Goal: Task Accomplishment & Management: Manage account settings

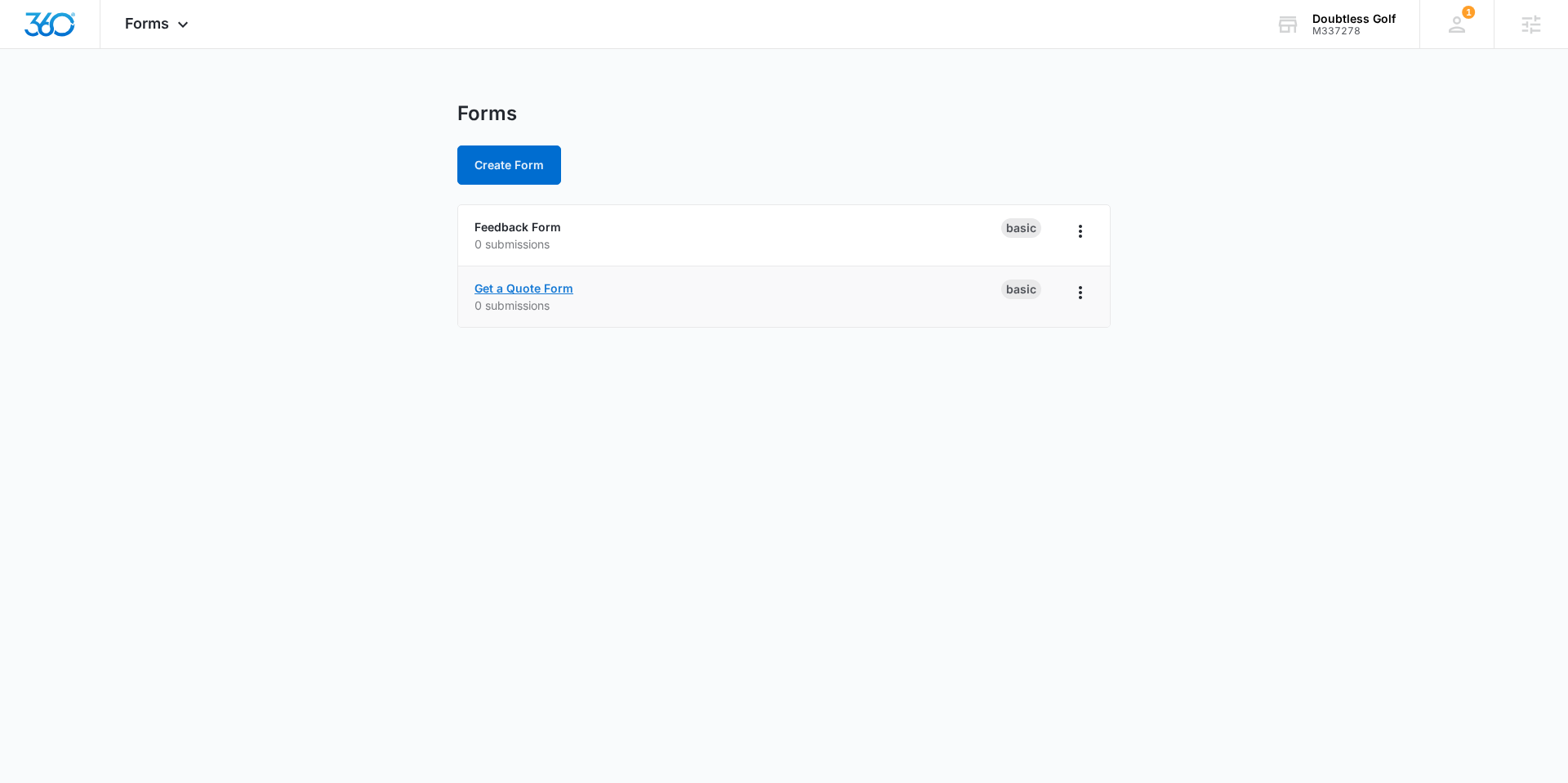
click at [524, 285] on link "Get a Quote Form" at bounding box center [524, 288] width 99 height 14
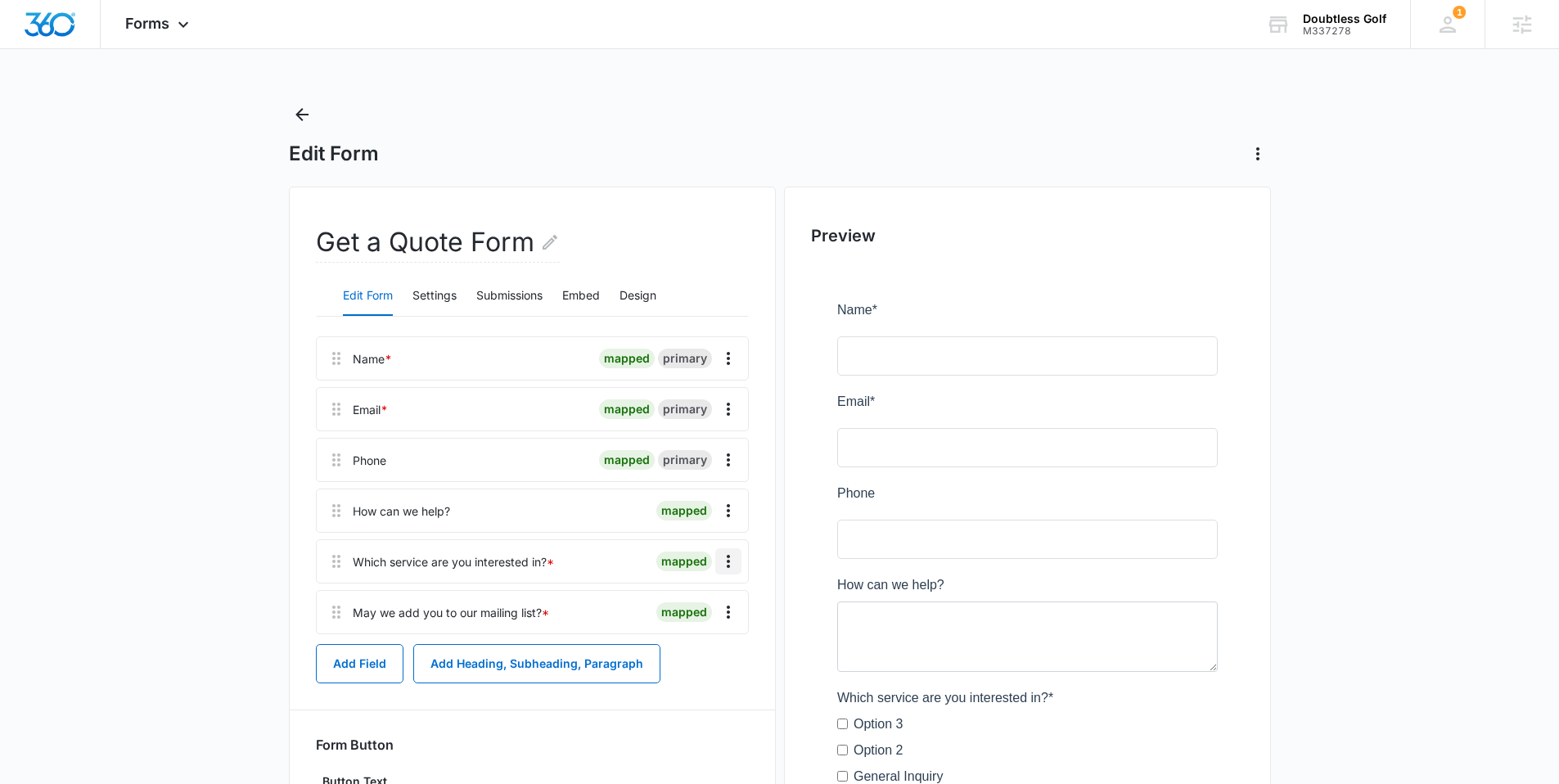
click at [731, 552] on icon "Overflow Menu" at bounding box center [728, 561] width 19 height 19
click at [677, 629] on div "Delete" at bounding box center [683, 631] width 34 height 12
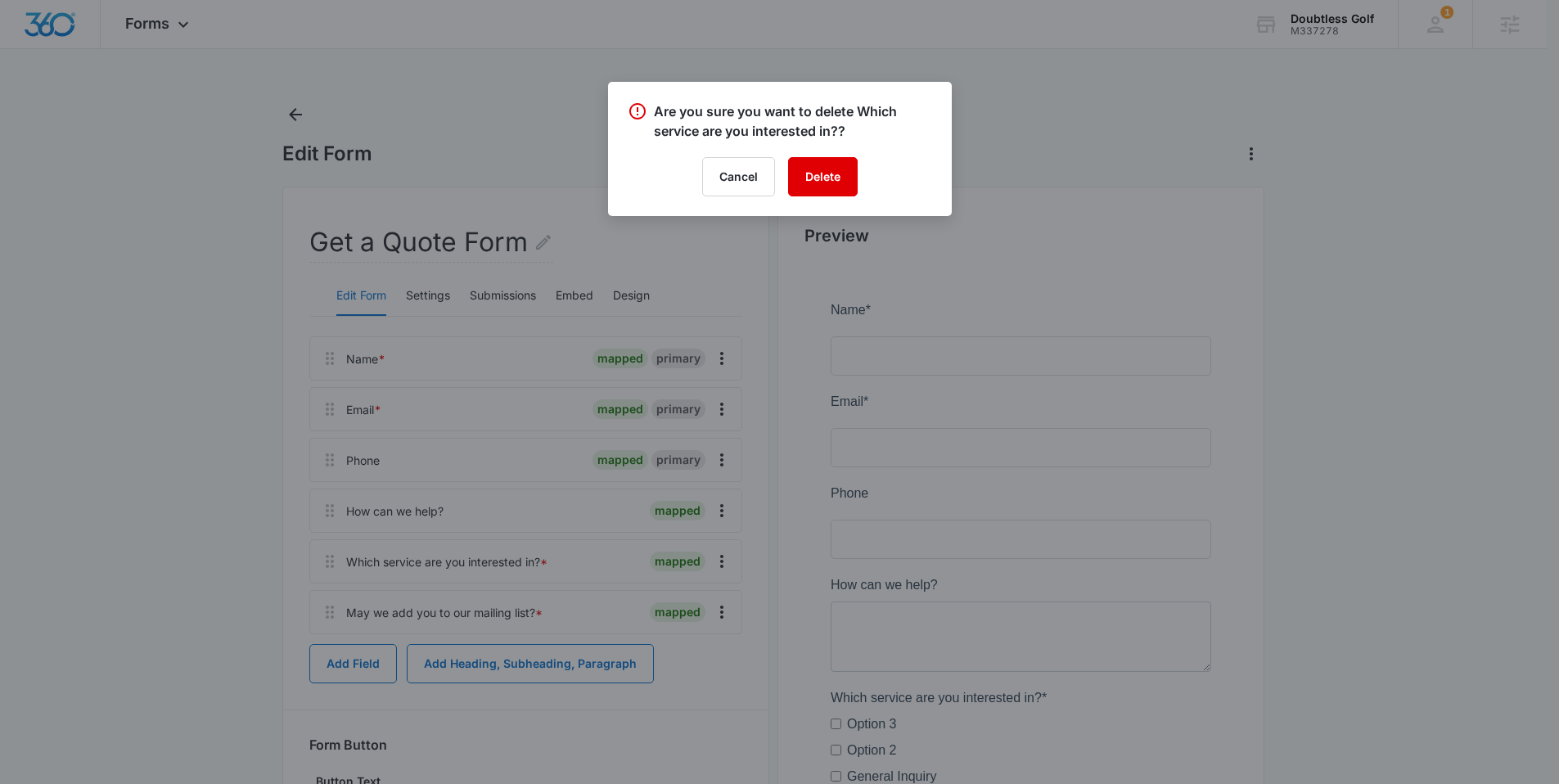
click at [847, 175] on button "Delete" at bounding box center [822, 176] width 69 height 39
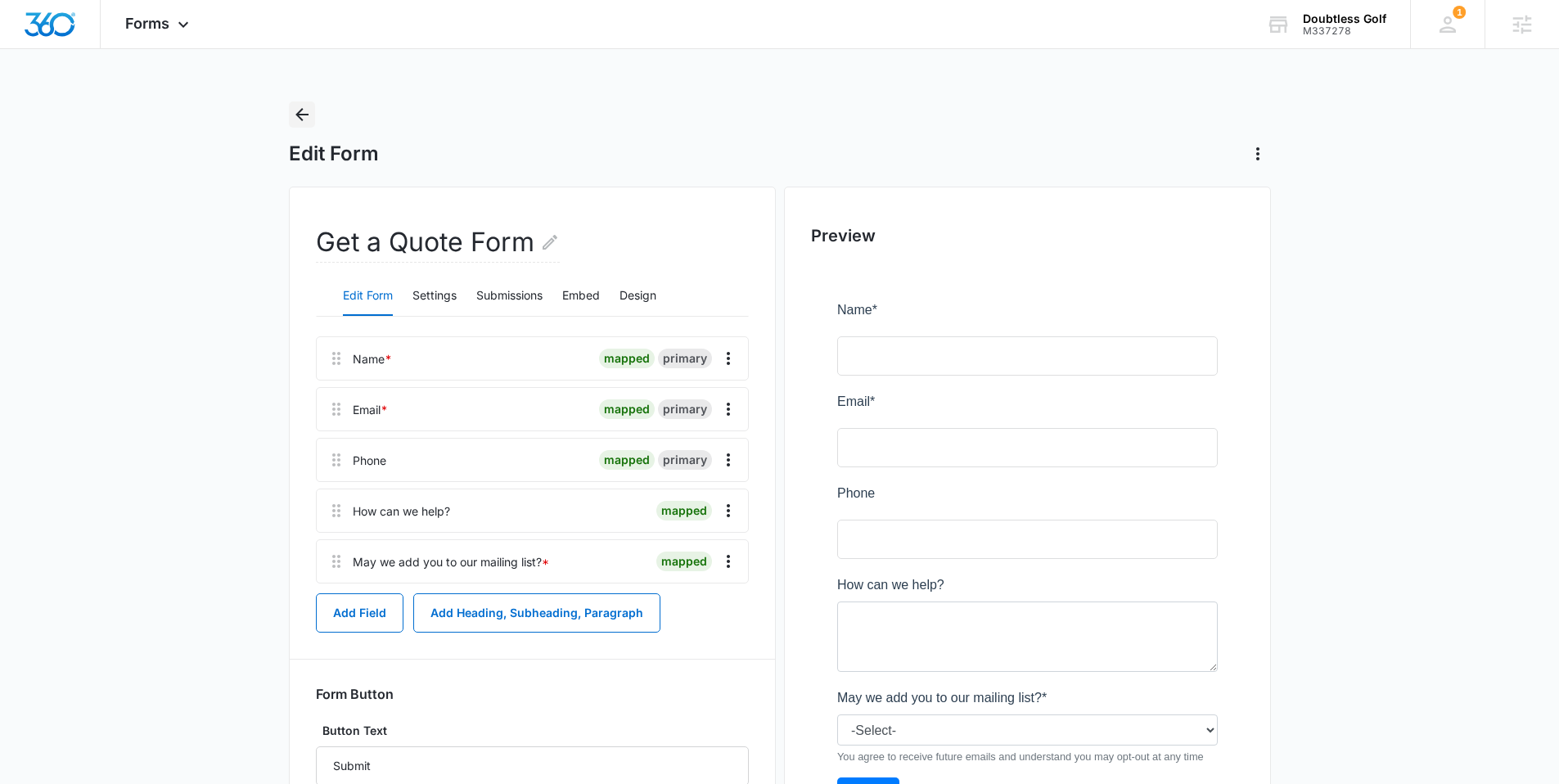
click at [303, 113] on icon "Back" at bounding box center [302, 115] width 19 height 19
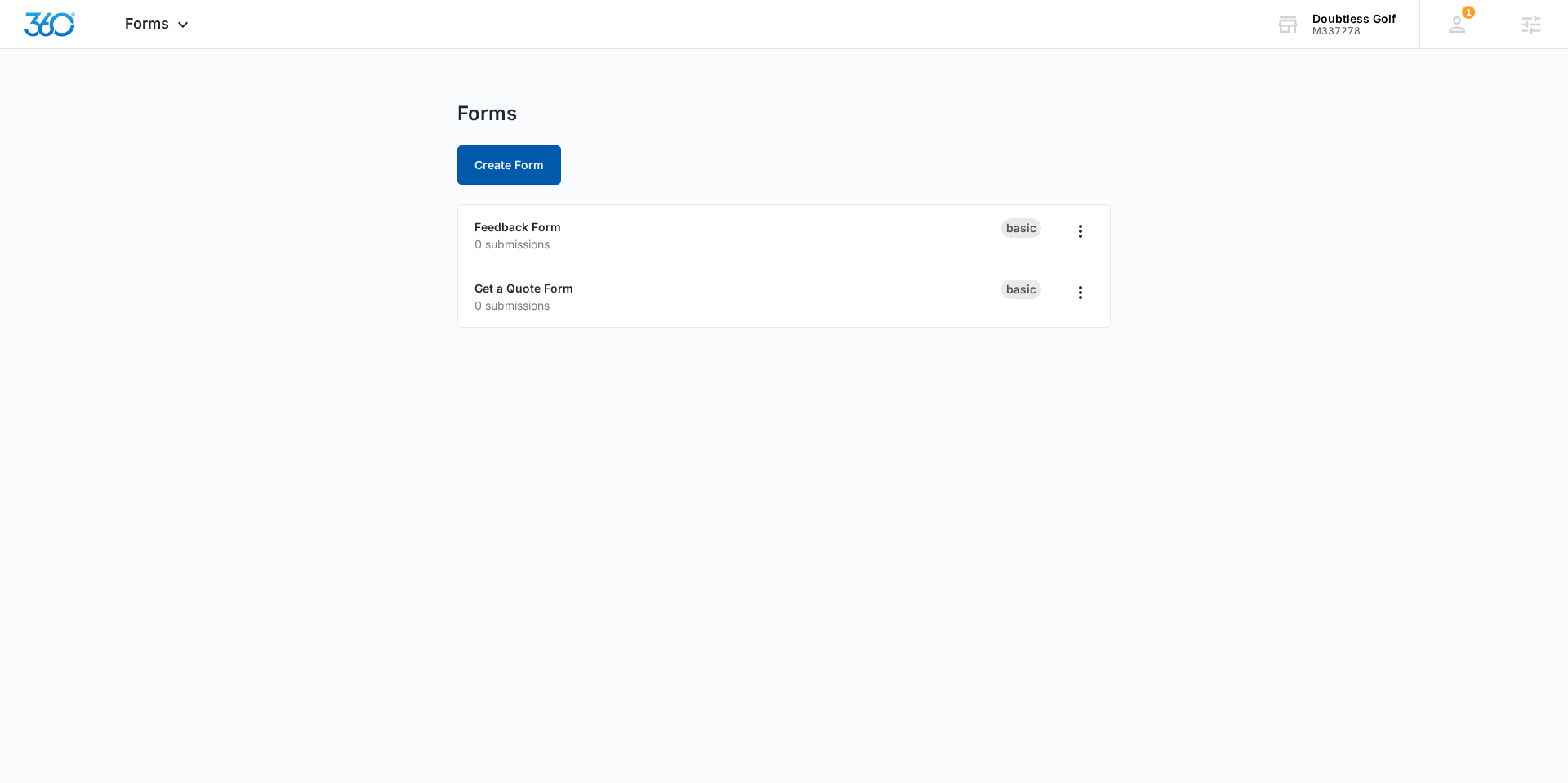
click at [483, 155] on button "Create Form" at bounding box center [509, 165] width 104 height 39
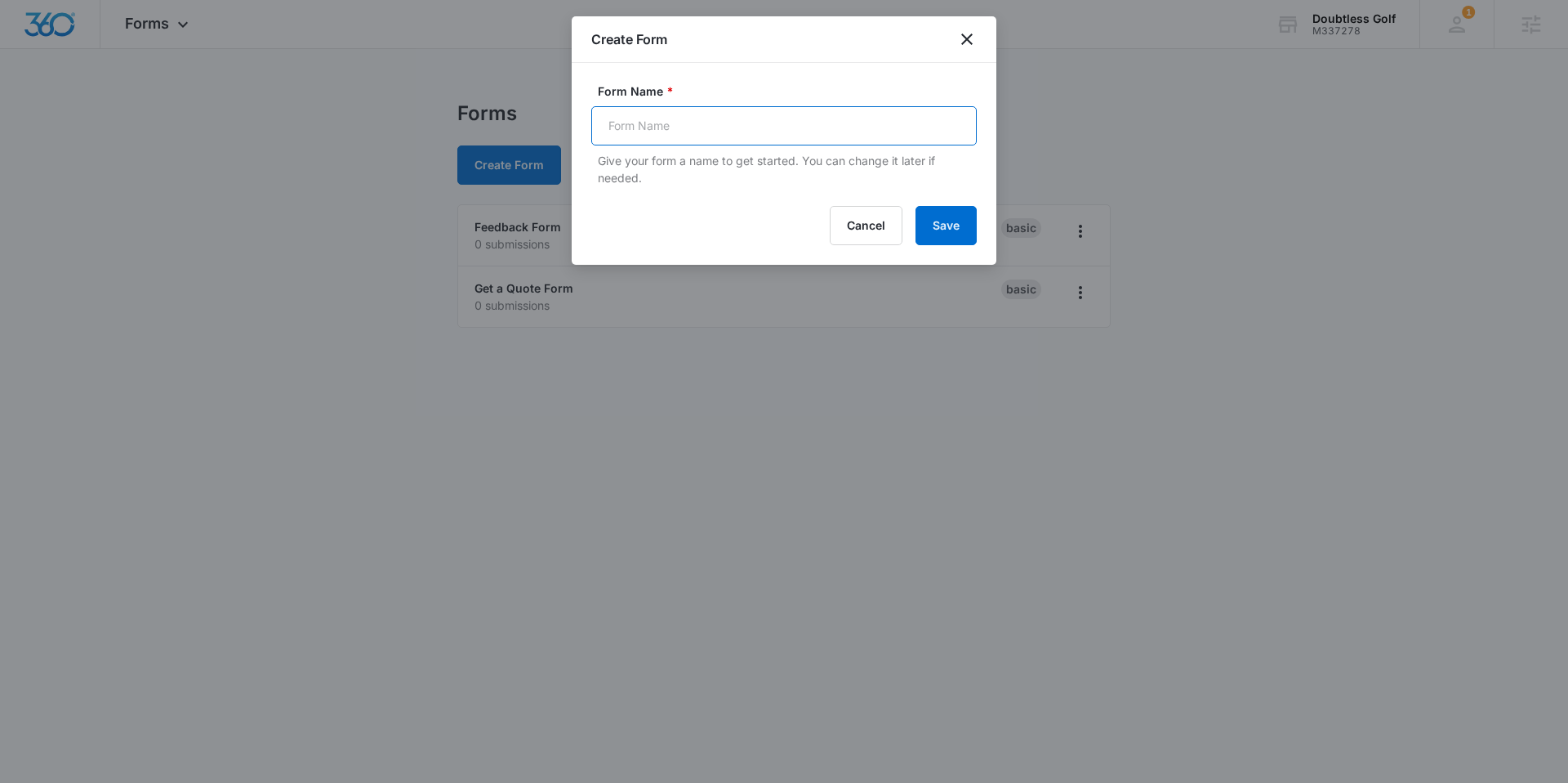
click at [651, 126] on input "Form Name *" at bounding box center [784, 125] width 385 height 39
type input "Subscriber Form"
click at [967, 216] on button "Save" at bounding box center [946, 225] width 61 height 39
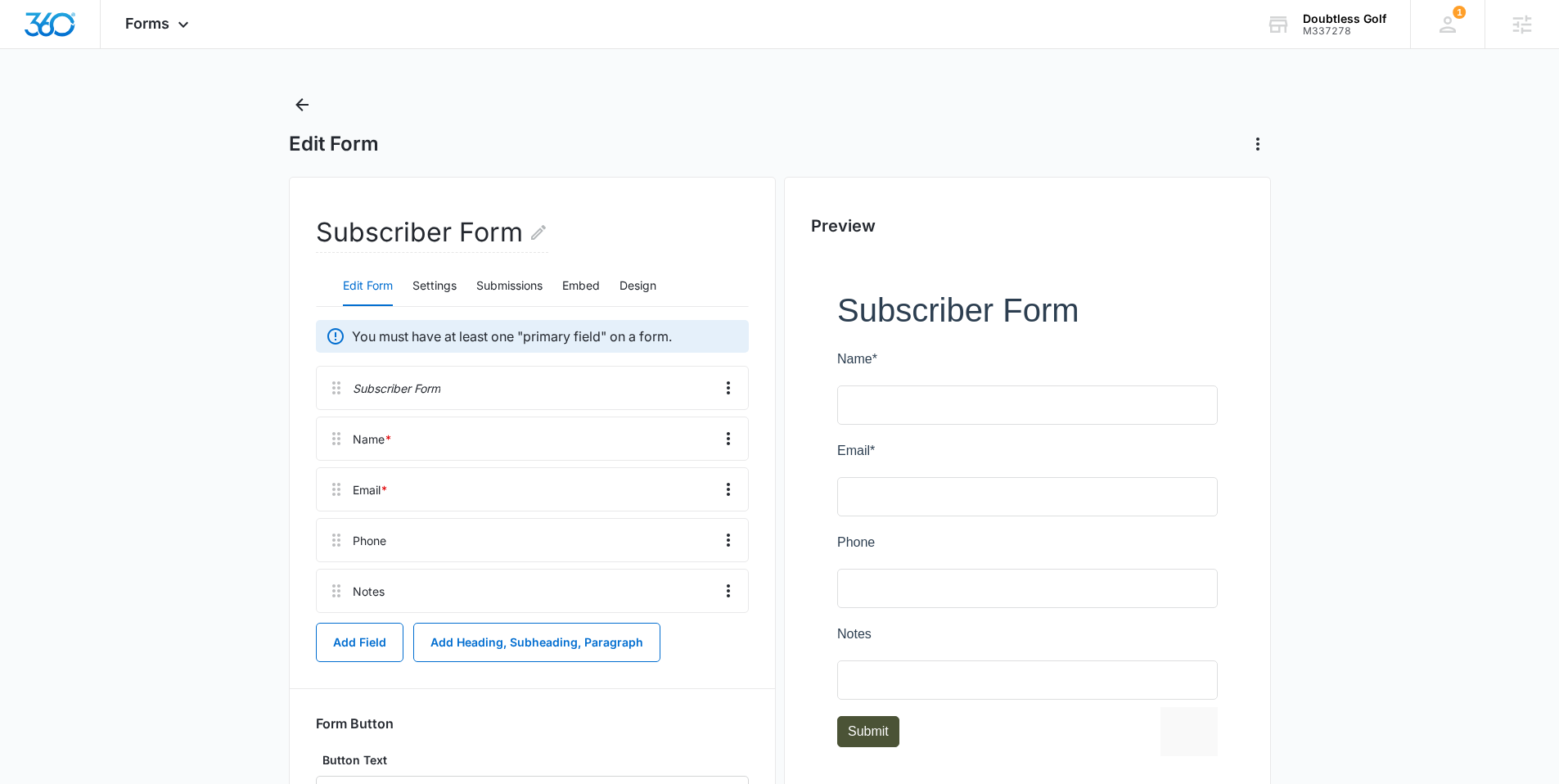
scroll to position [2, 0]
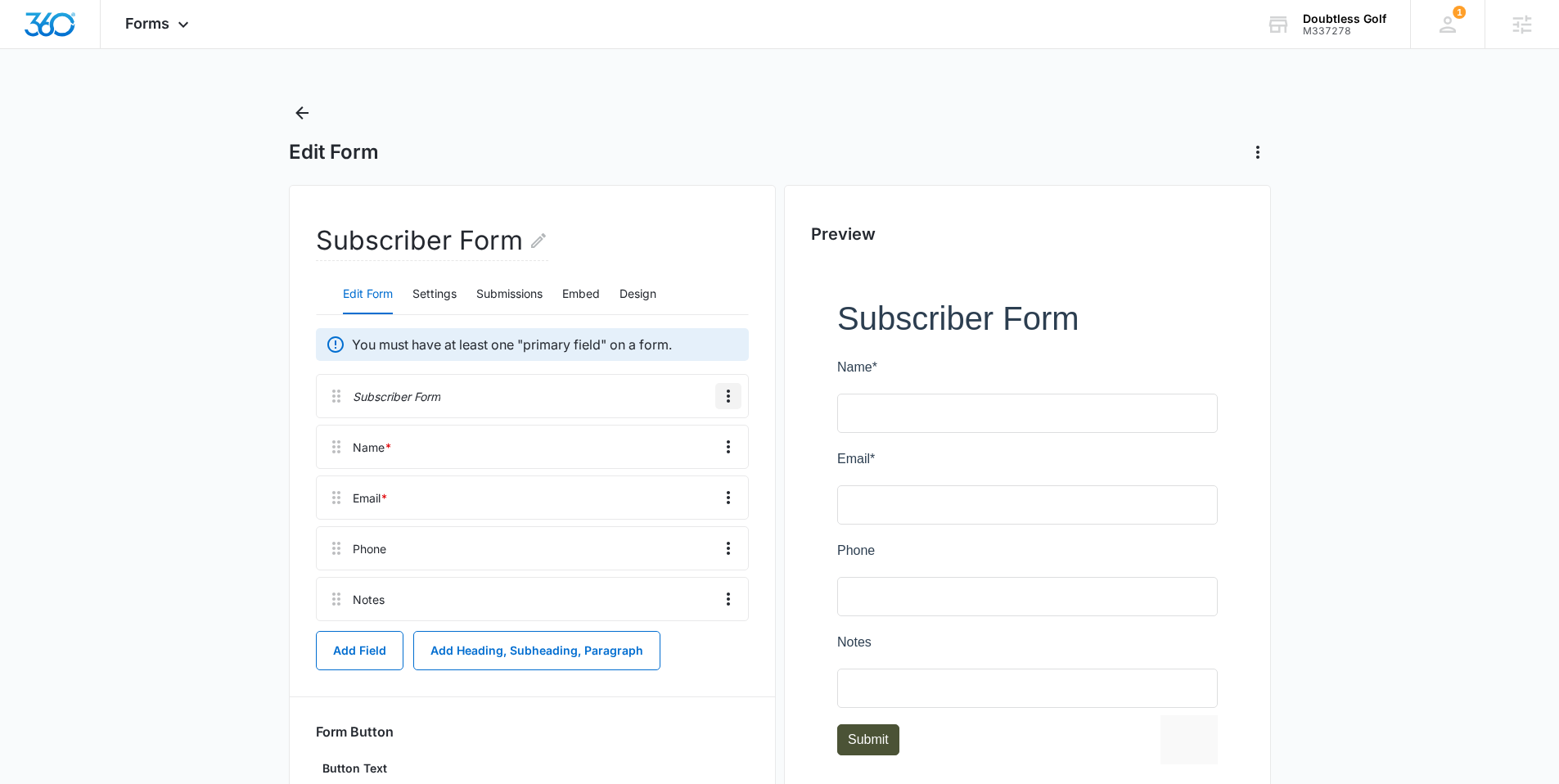
click at [734, 392] on icon "Overflow Menu" at bounding box center [728, 396] width 19 height 19
click at [687, 466] on div "Delete" at bounding box center [683, 467] width 34 height 12
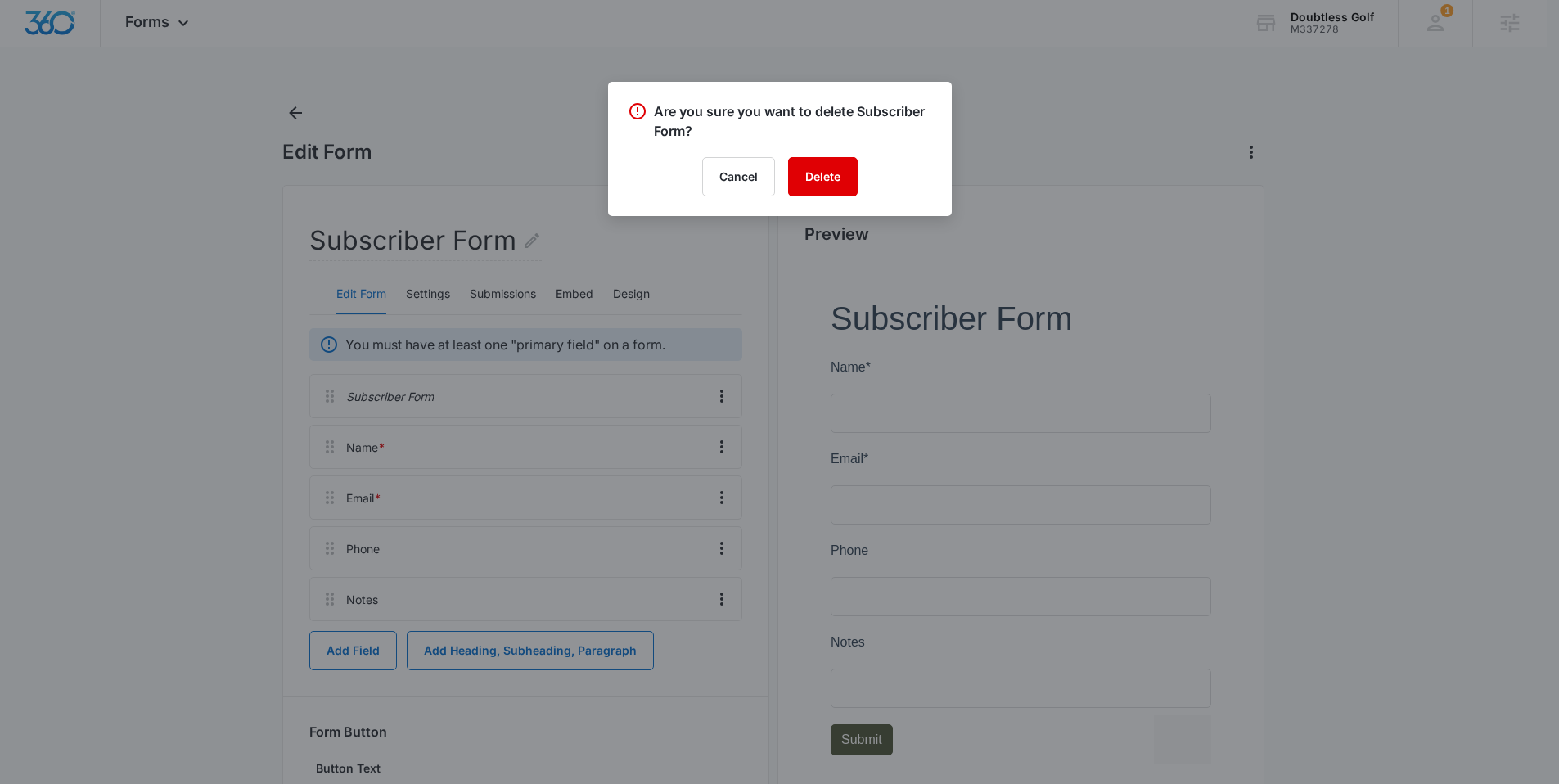
click at [816, 176] on button "Delete" at bounding box center [822, 176] width 69 height 39
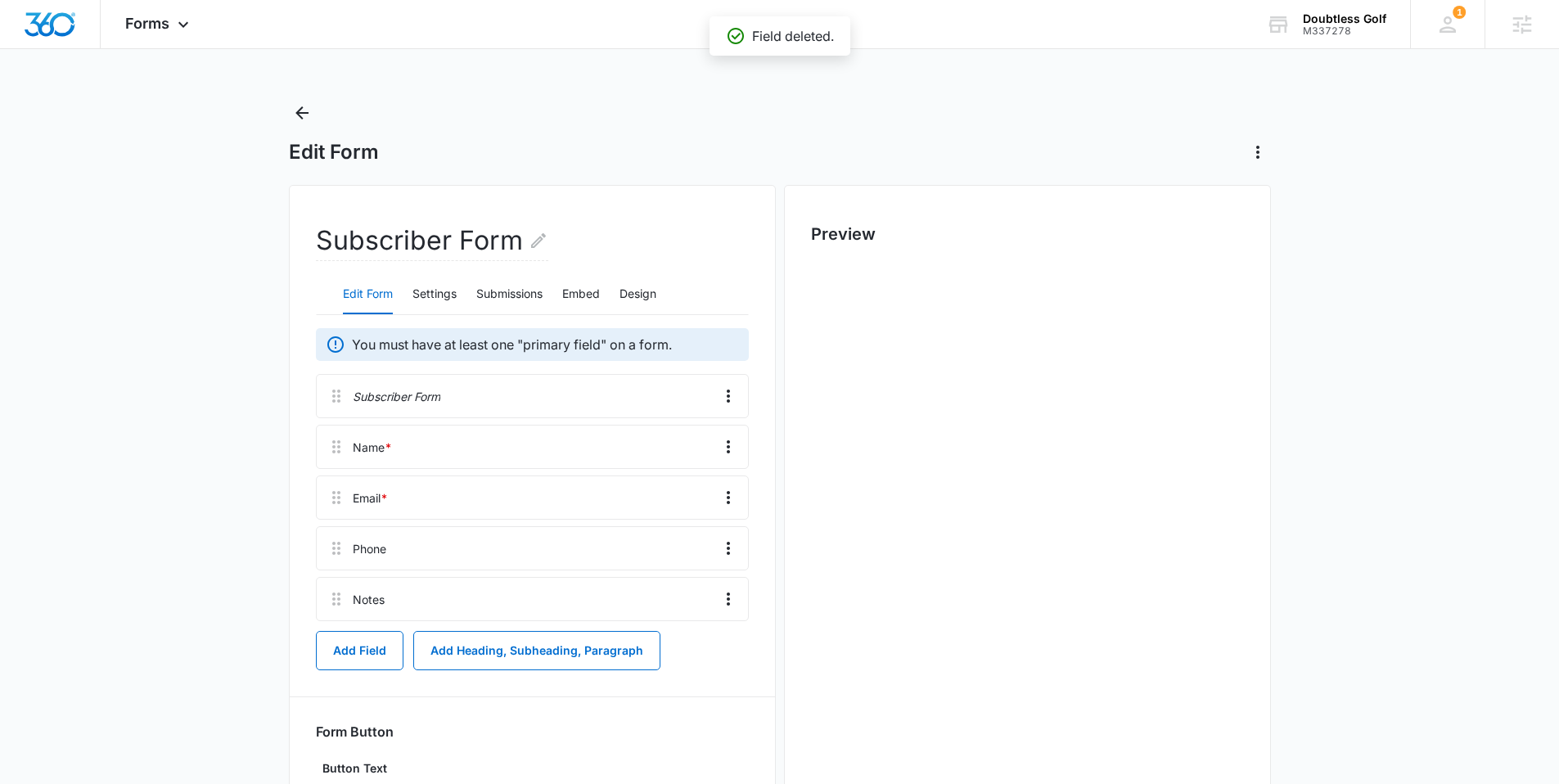
scroll to position [0, 0]
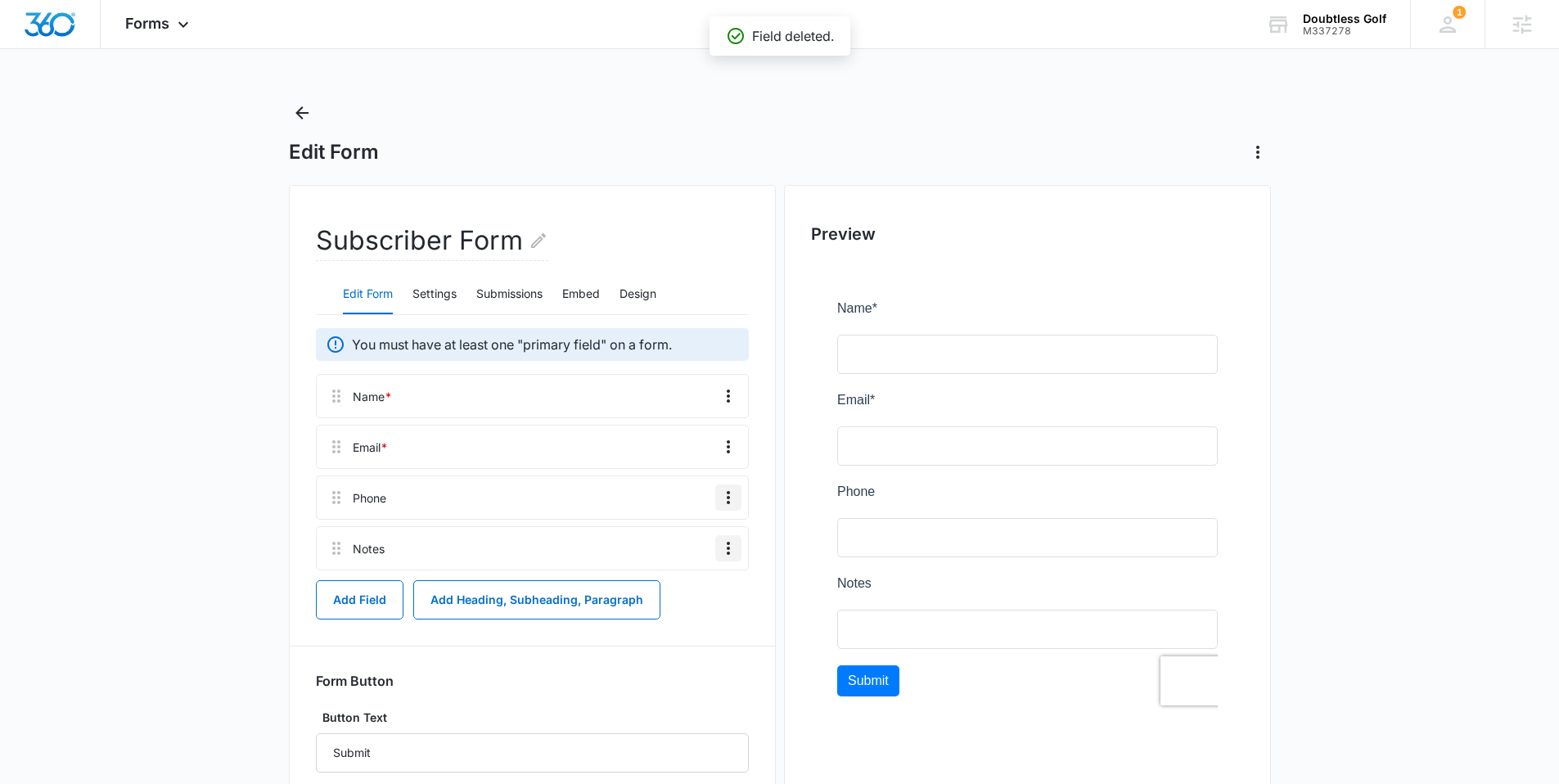
click at [733, 542] on icon "Overflow Menu" at bounding box center [728, 548] width 19 height 19
click at [694, 620] on div "Delete" at bounding box center [683, 619] width 34 height 12
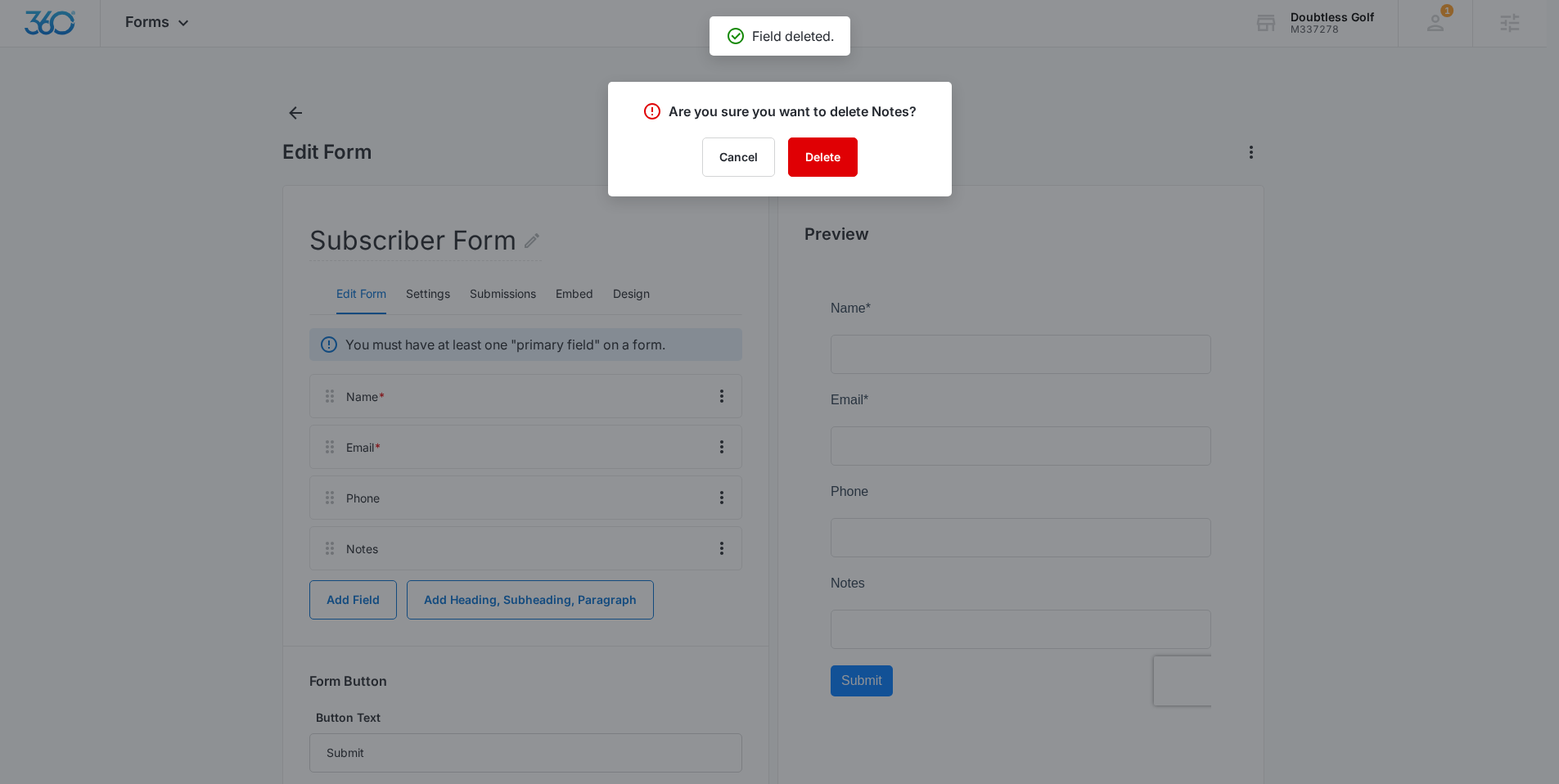
click at [825, 142] on button "Delete" at bounding box center [822, 157] width 69 height 39
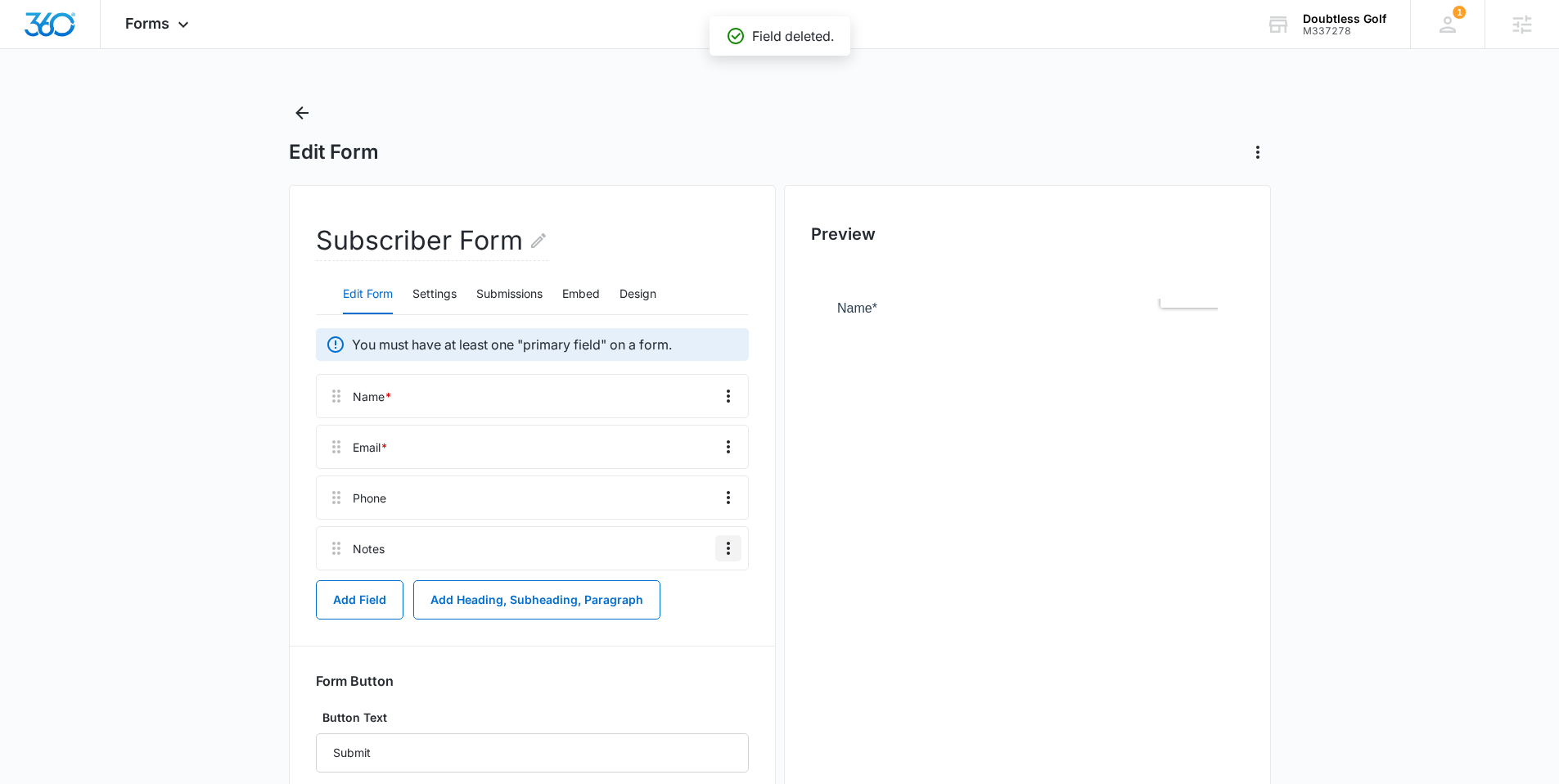
click at [721, 545] on icon "Overflow Menu" at bounding box center [728, 548] width 19 height 19
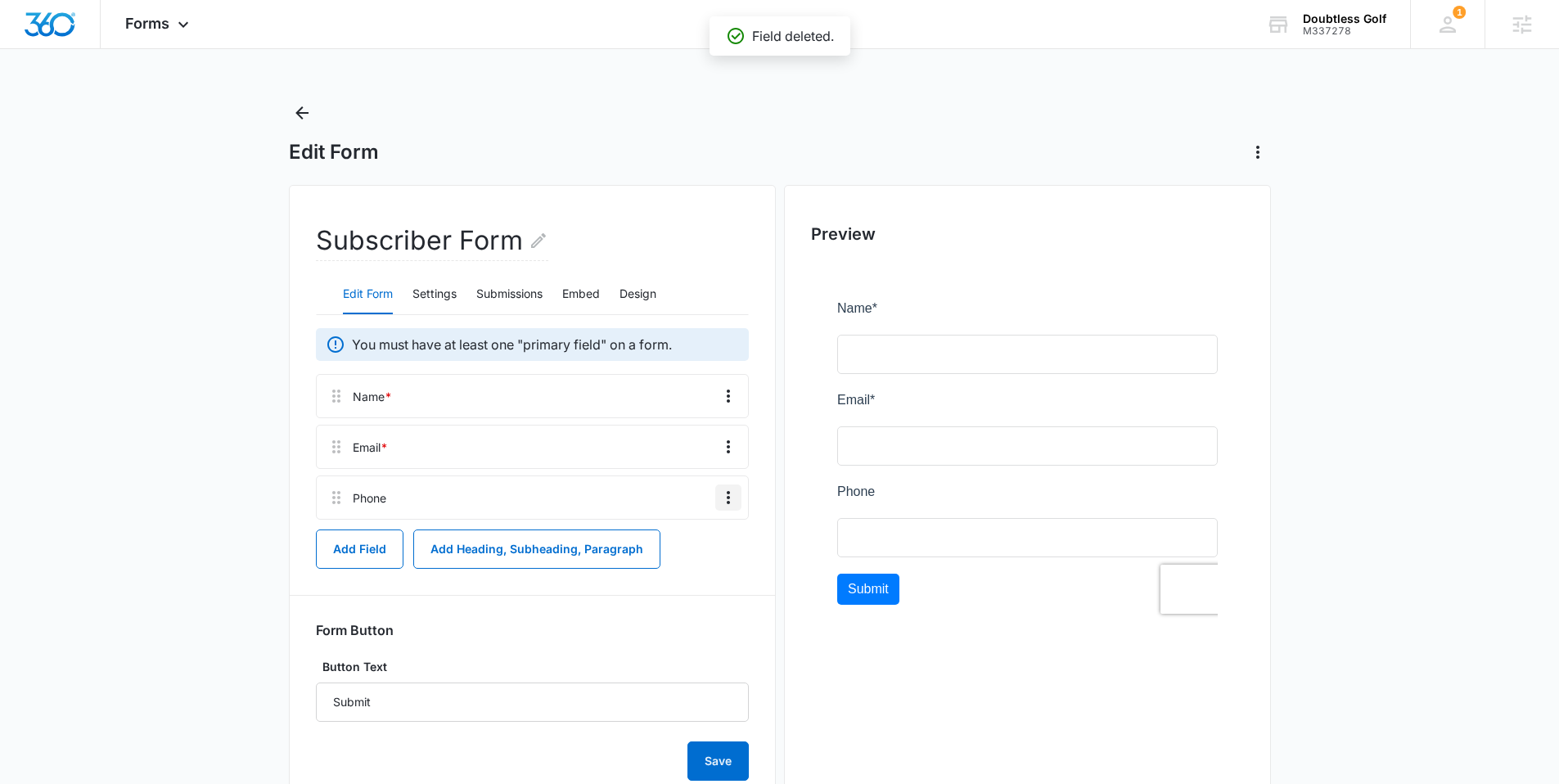
click at [729, 484] on button "Overflow Menu" at bounding box center [728, 497] width 26 height 26
click at [685, 569] on div "Delete" at bounding box center [683, 568] width 34 height 12
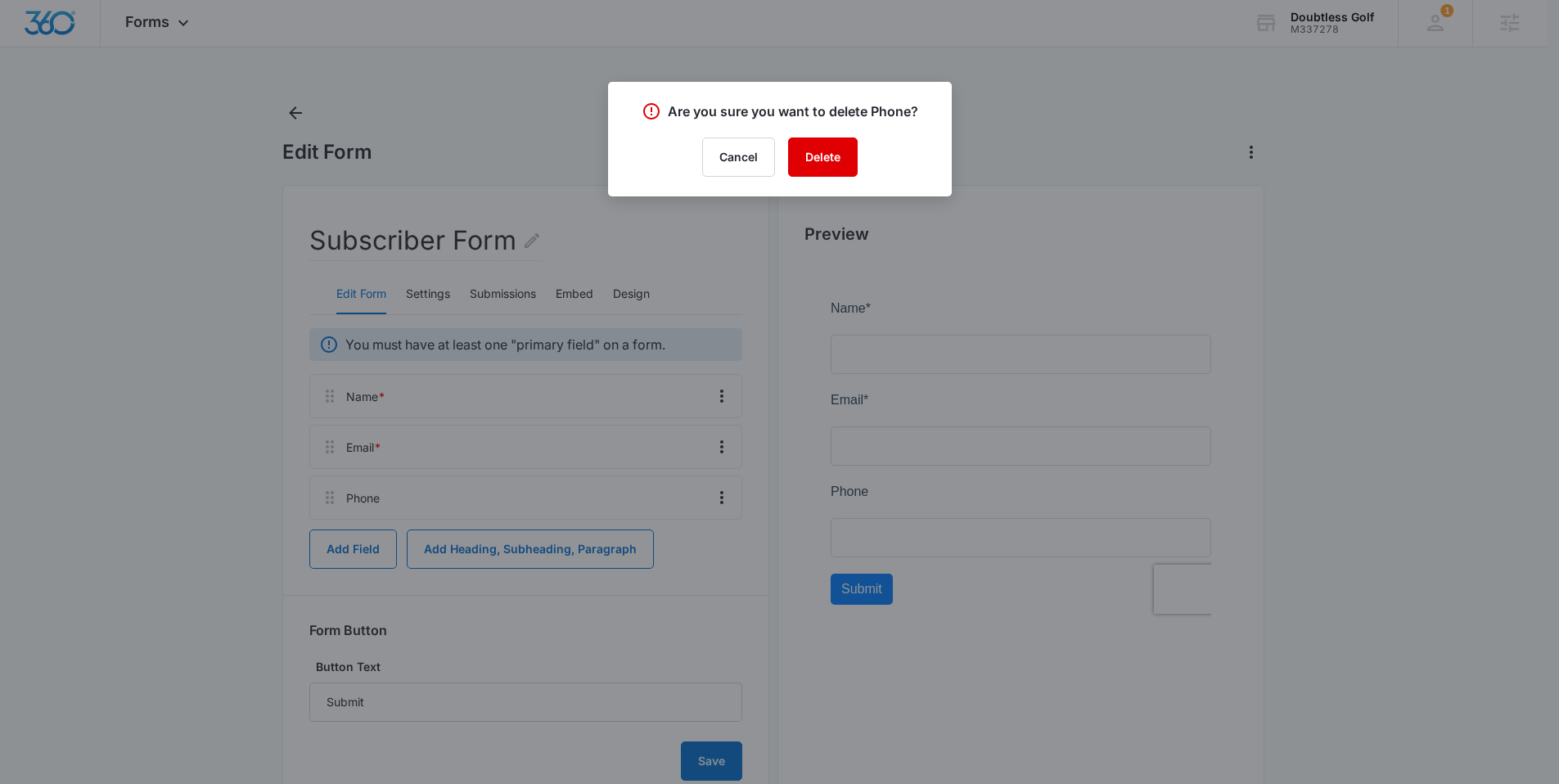
click at [820, 171] on button "Delete" at bounding box center [822, 157] width 69 height 39
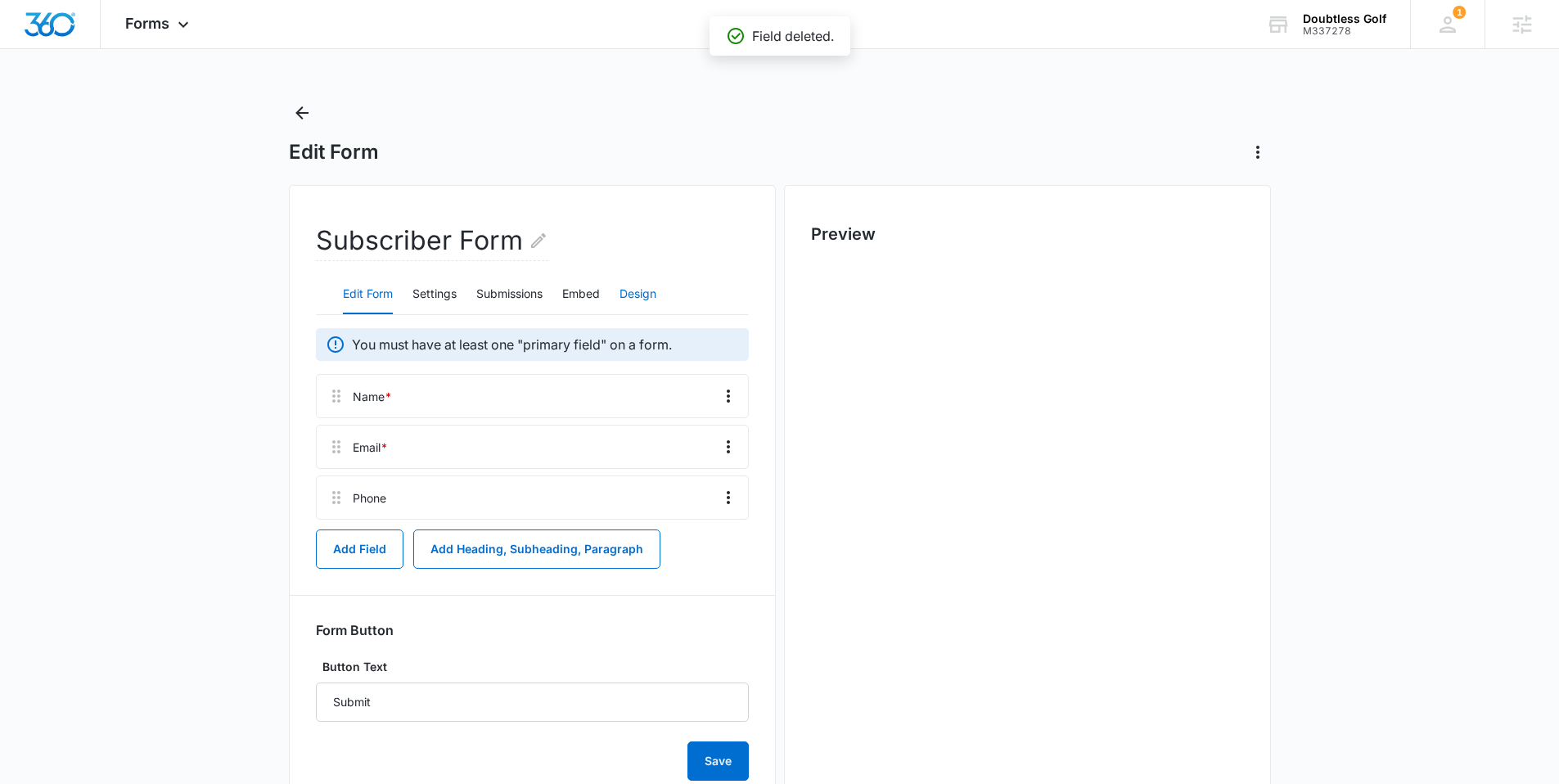
click at [641, 298] on button "Design" at bounding box center [638, 295] width 37 height 39
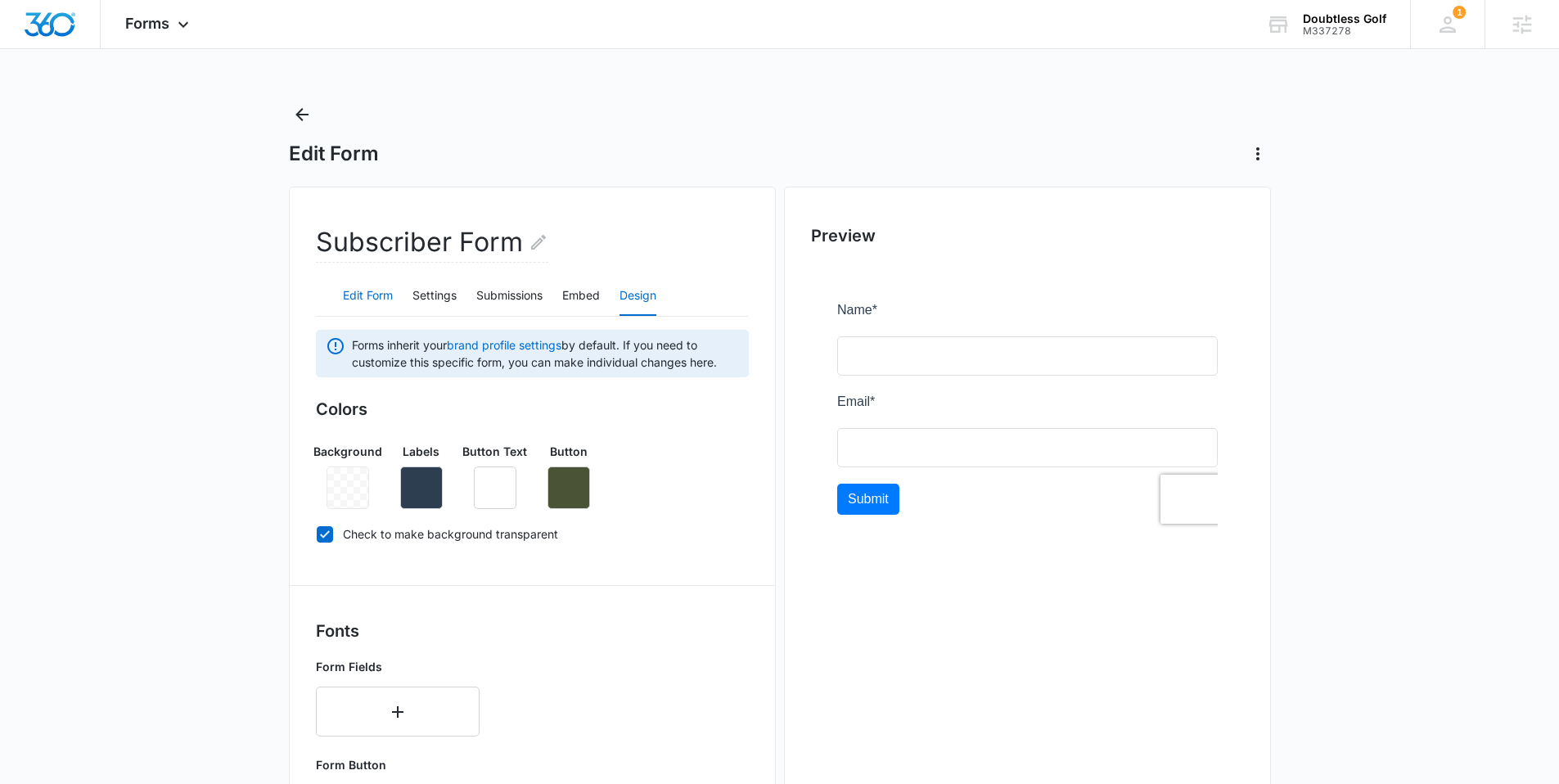
click at [393, 290] on button "Edit Form" at bounding box center [367, 296] width 50 height 39
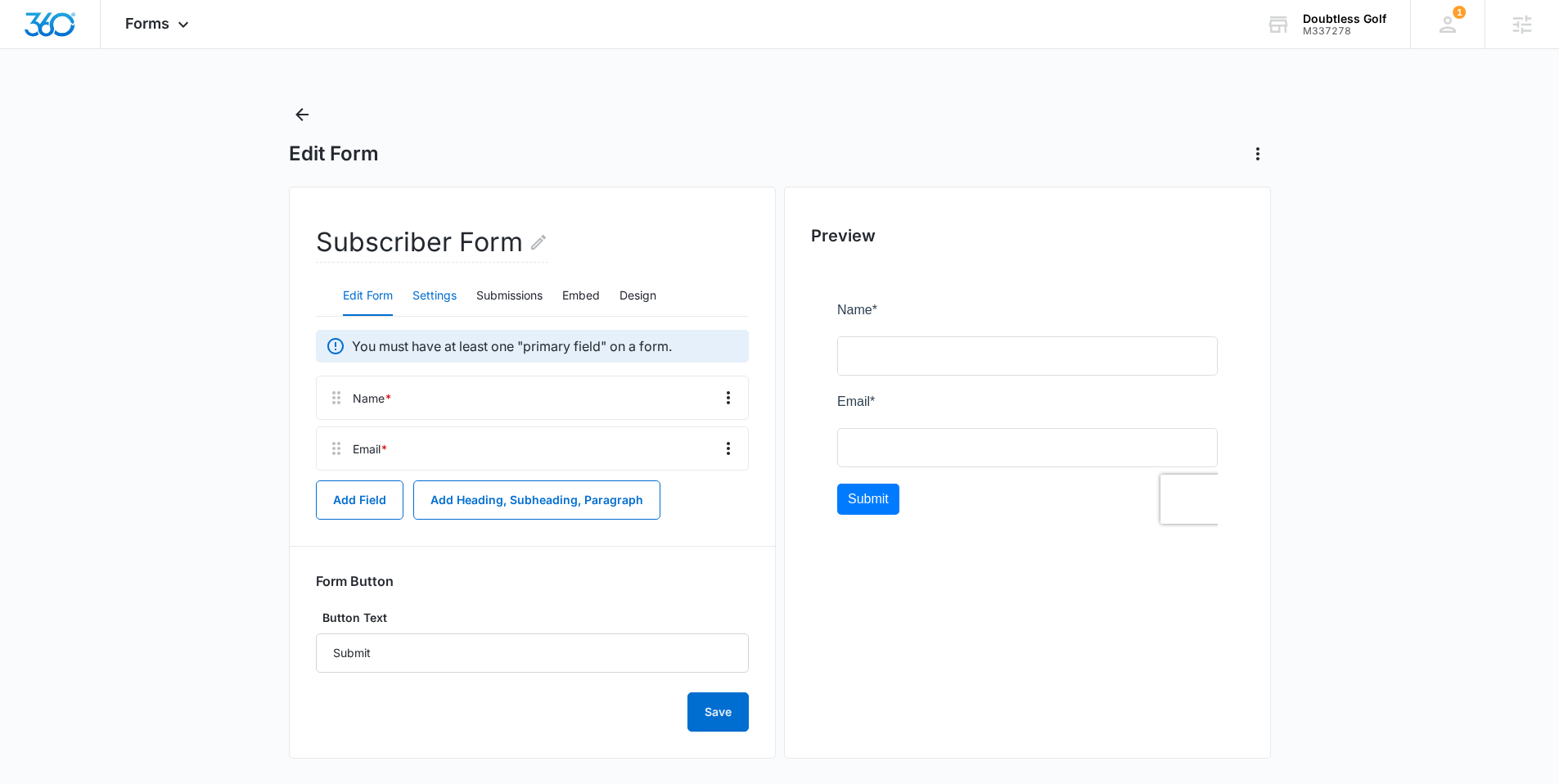
click at [441, 294] on button "Settings" at bounding box center [434, 296] width 44 height 39
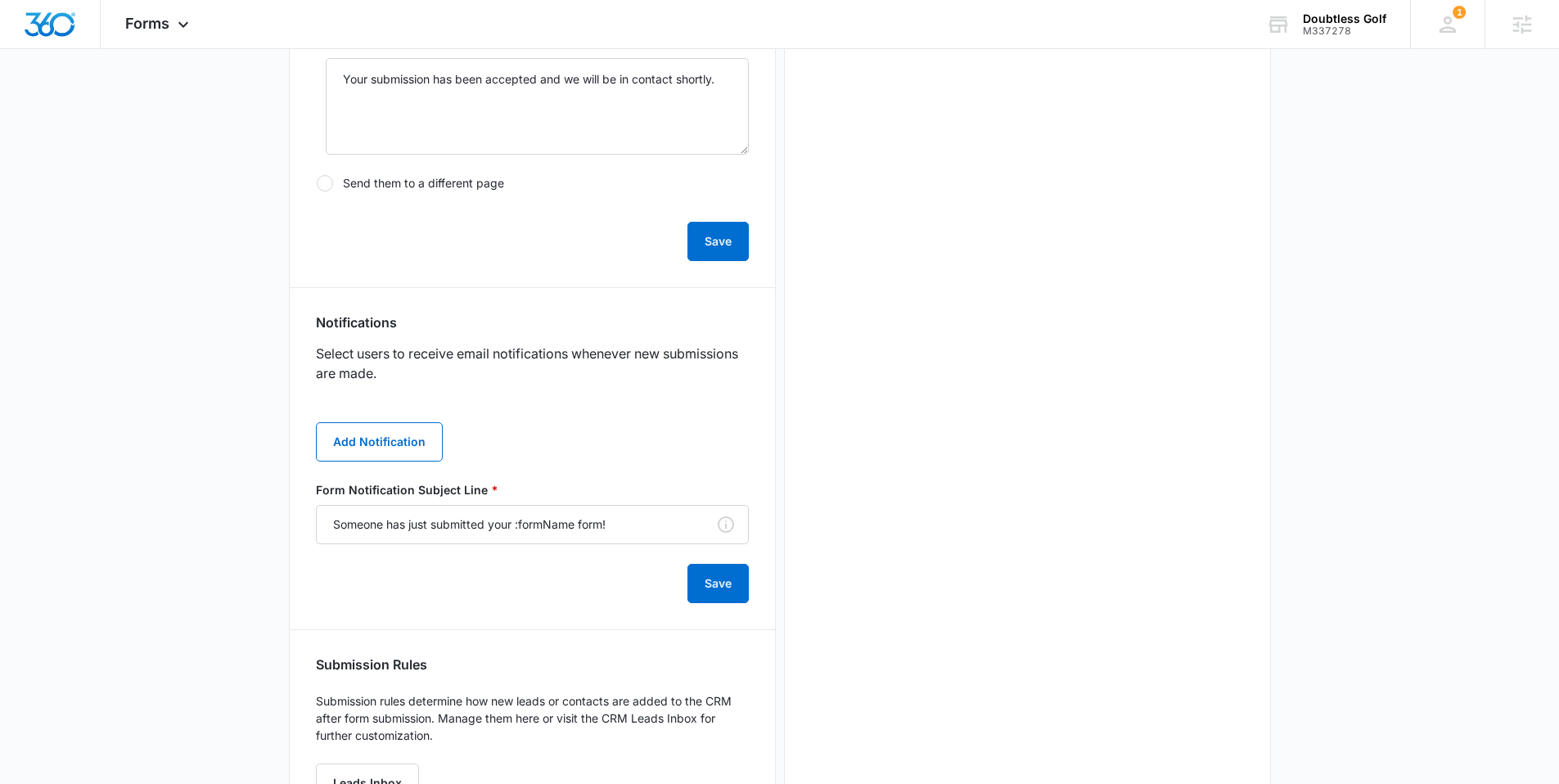
scroll to position [651, 0]
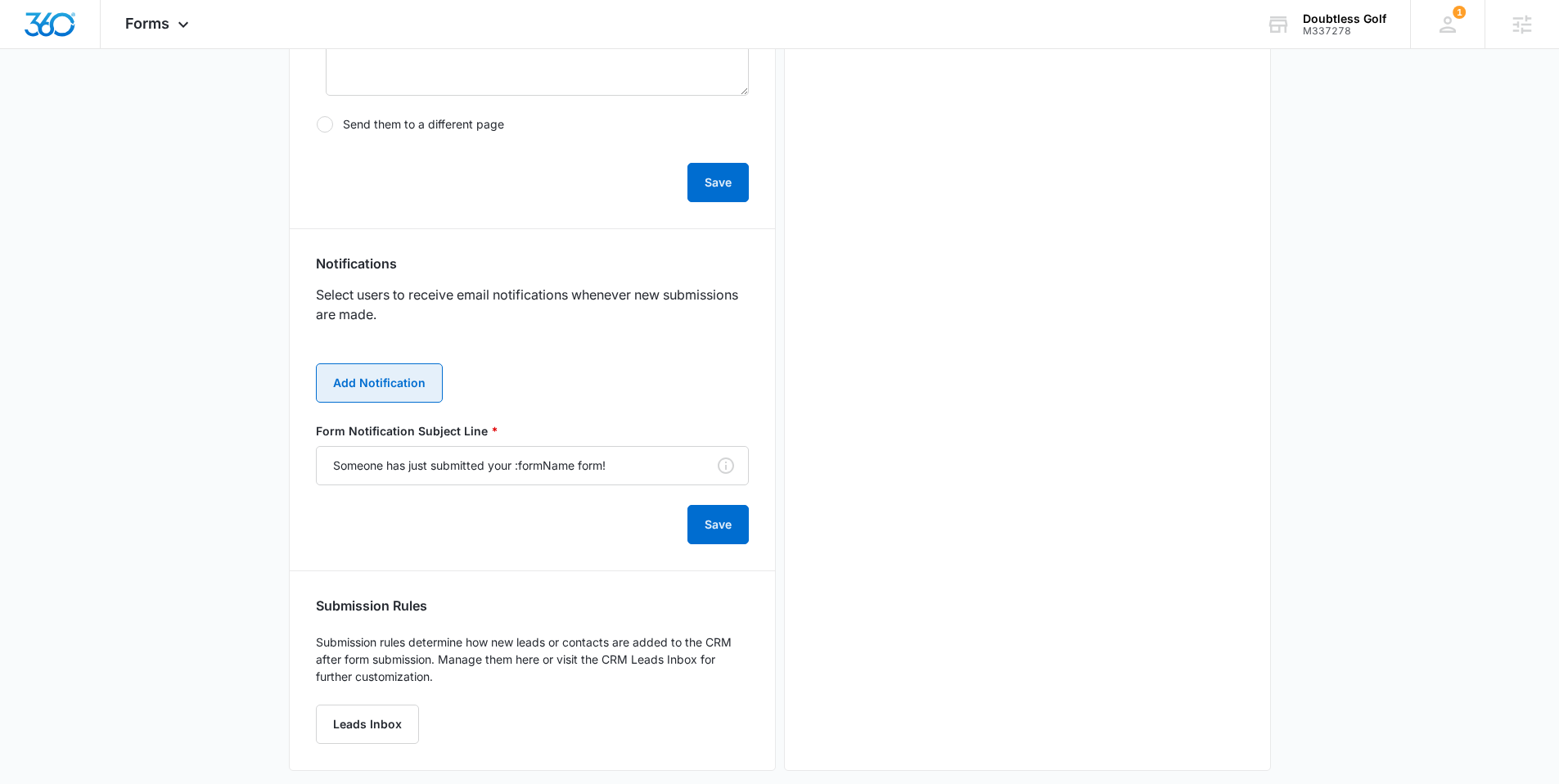
click at [370, 381] on button "Add Notification" at bounding box center [380, 382] width 127 height 39
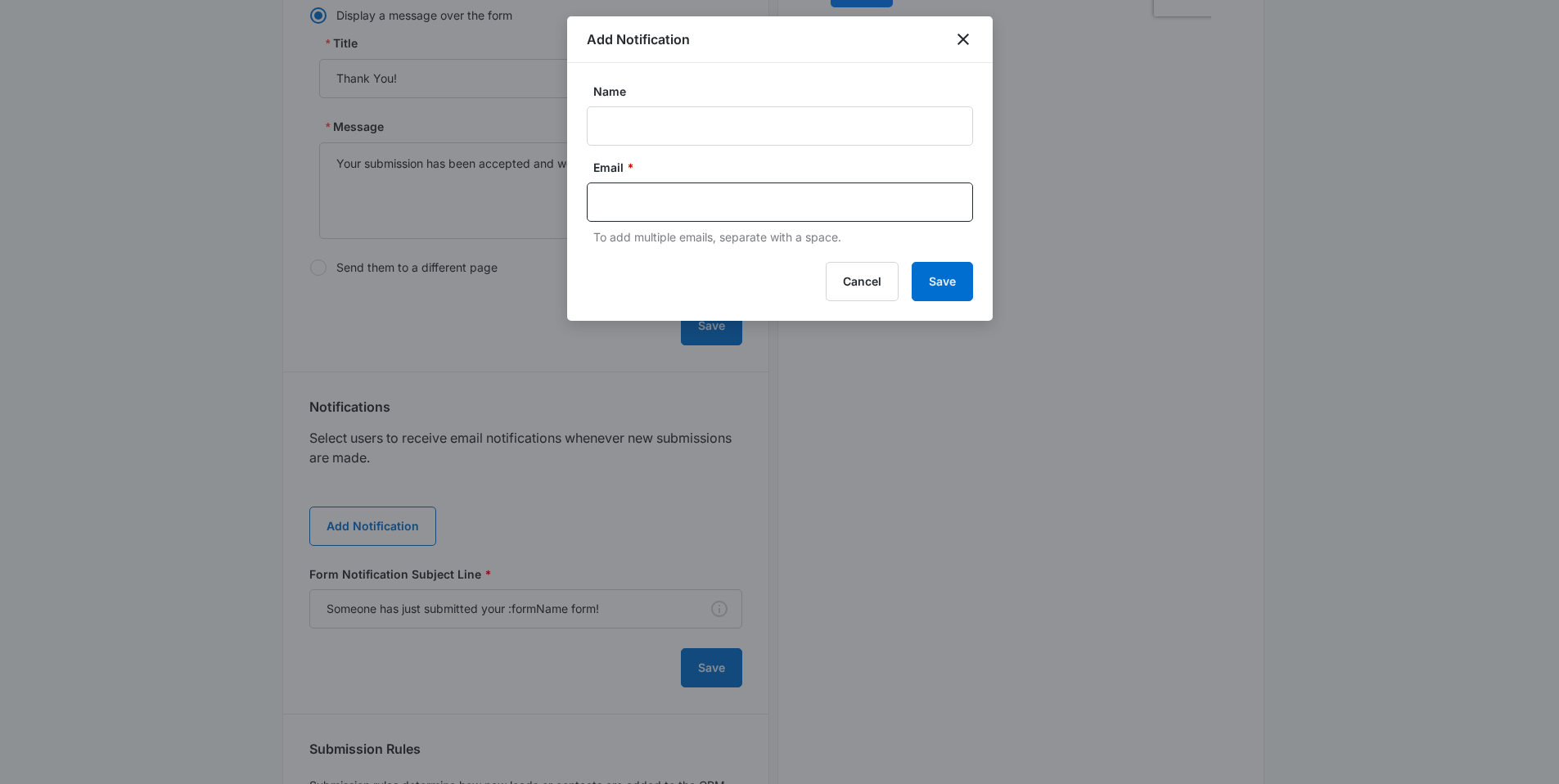
scroll to position [0, 0]
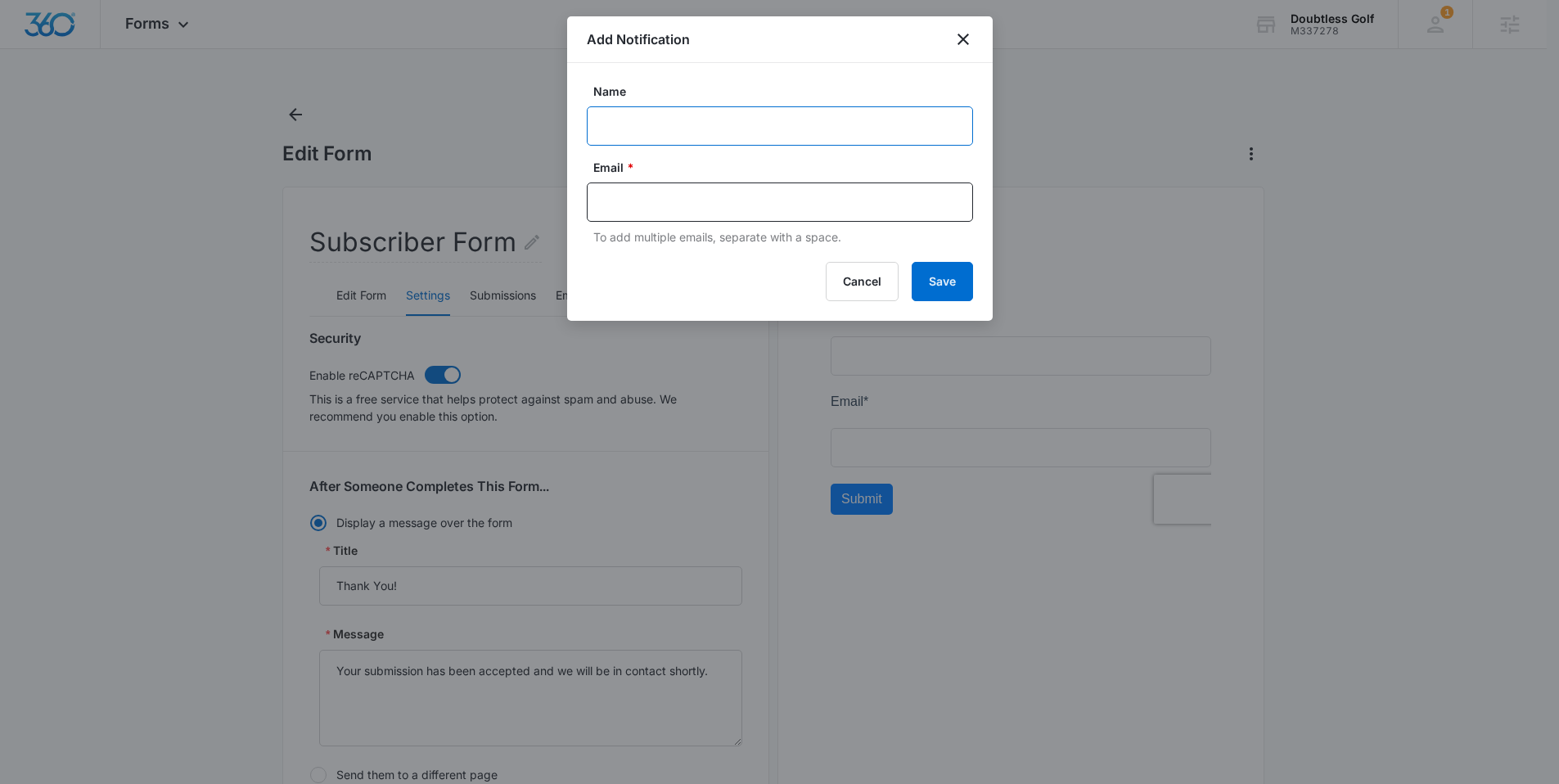
click at [615, 120] on input "Name" at bounding box center [780, 125] width 386 height 39
type input "MSM Notification - M337278 Doubtless Golf Subscriber"
click at [655, 219] on div at bounding box center [780, 202] width 386 height 39
click at [657, 200] on input "text" at bounding box center [781, 201] width 355 height 24
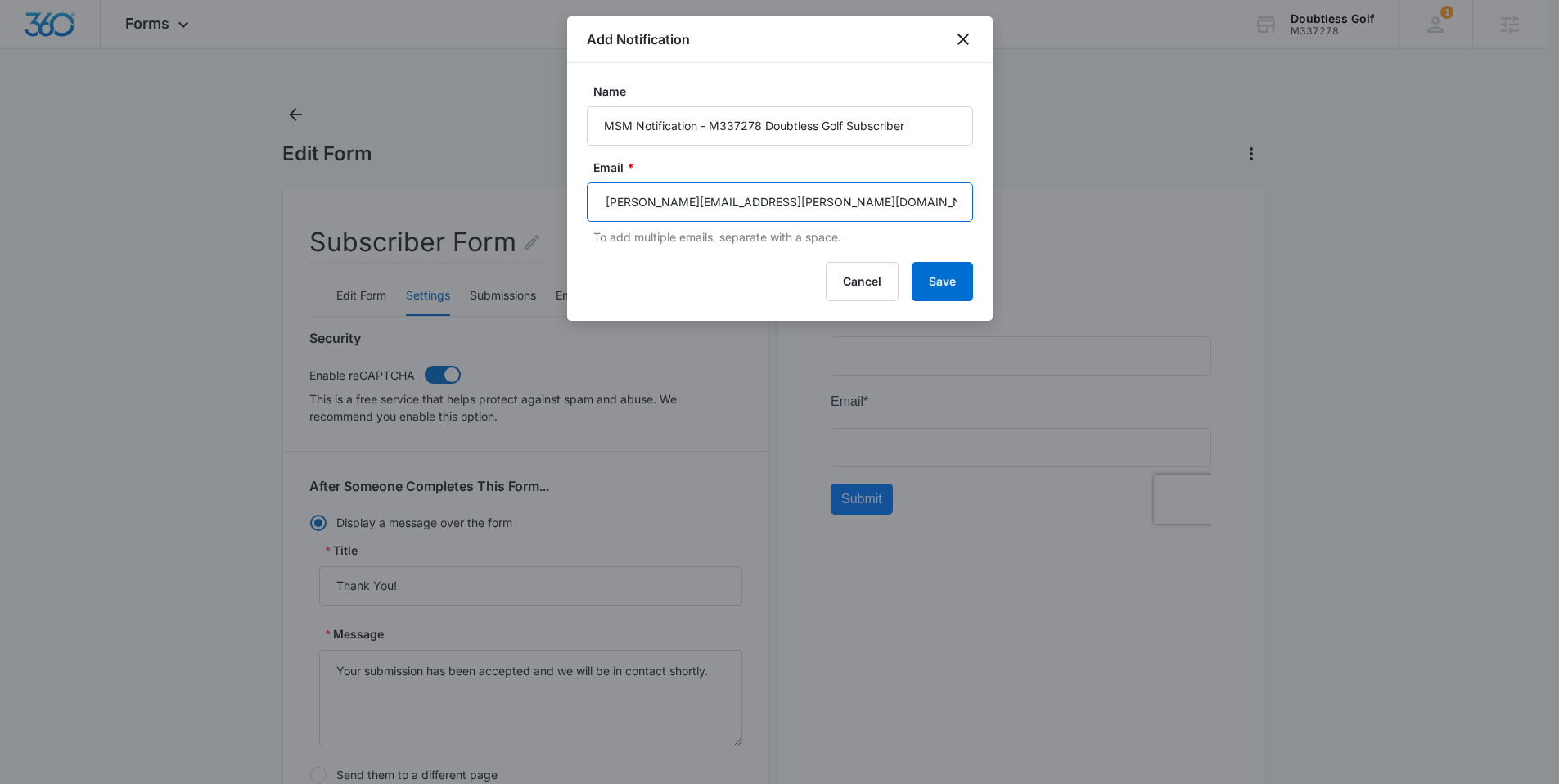
type input "[PERSON_NAME][EMAIL_ADDRESS][PERSON_NAME][DOMAIN_NAME]"
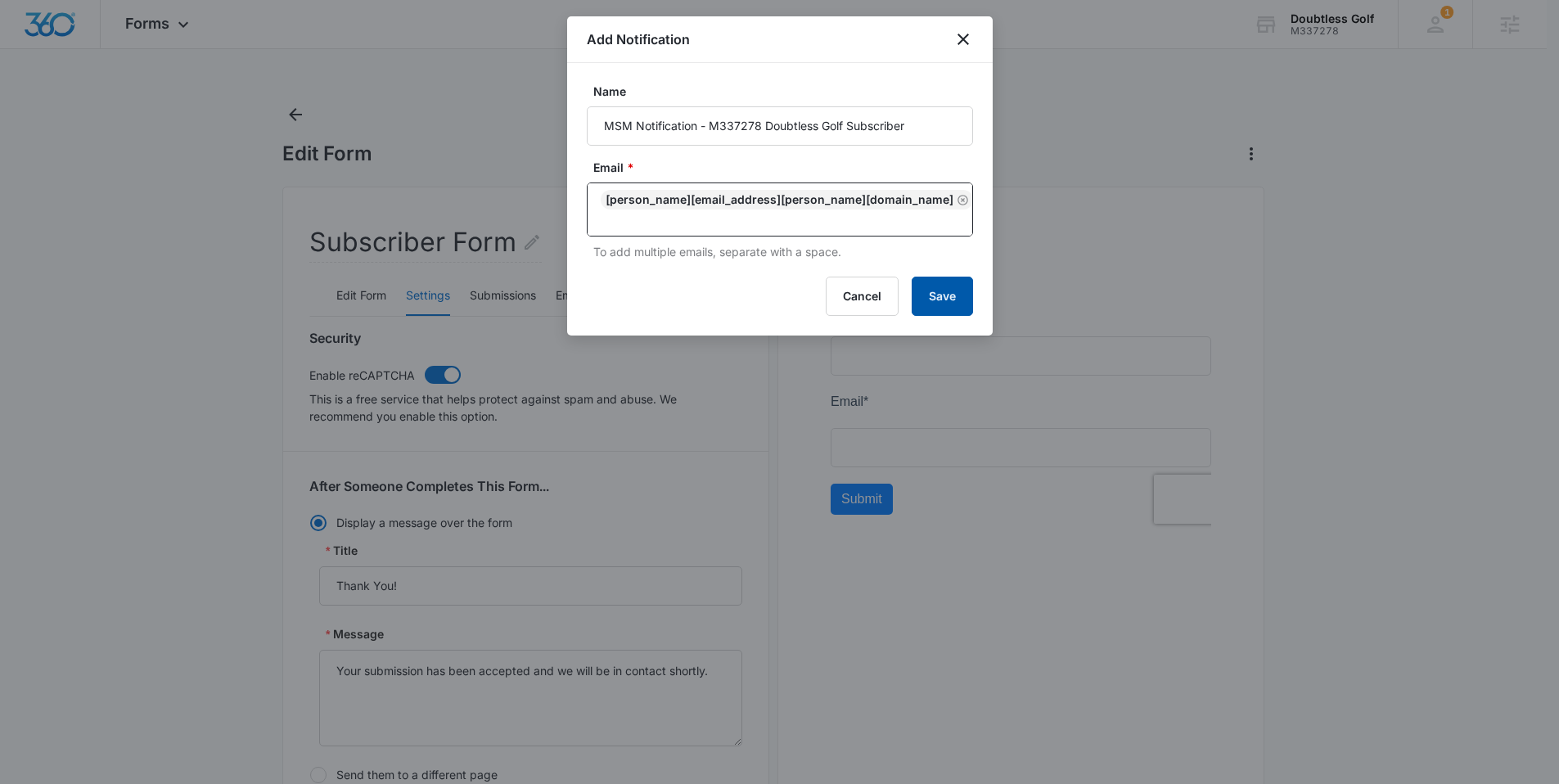
click at [934, 285] on button "Save" at bounding box center [942, 296] width 61 height 39
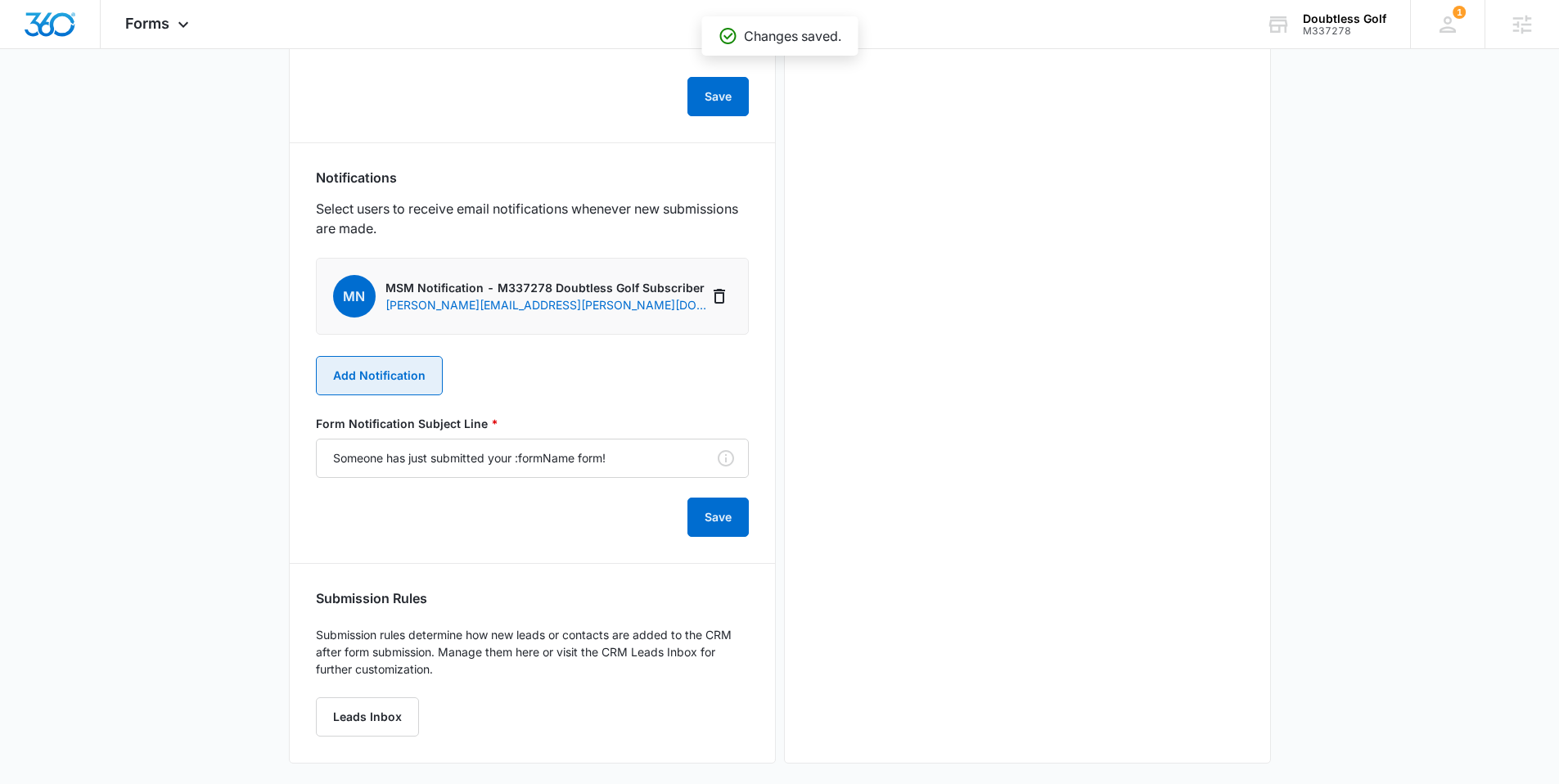
scroll to position [737, 0]
click at [373, 373] on button "Add Notification" at bounding box center [380, 374] width 127 height 39
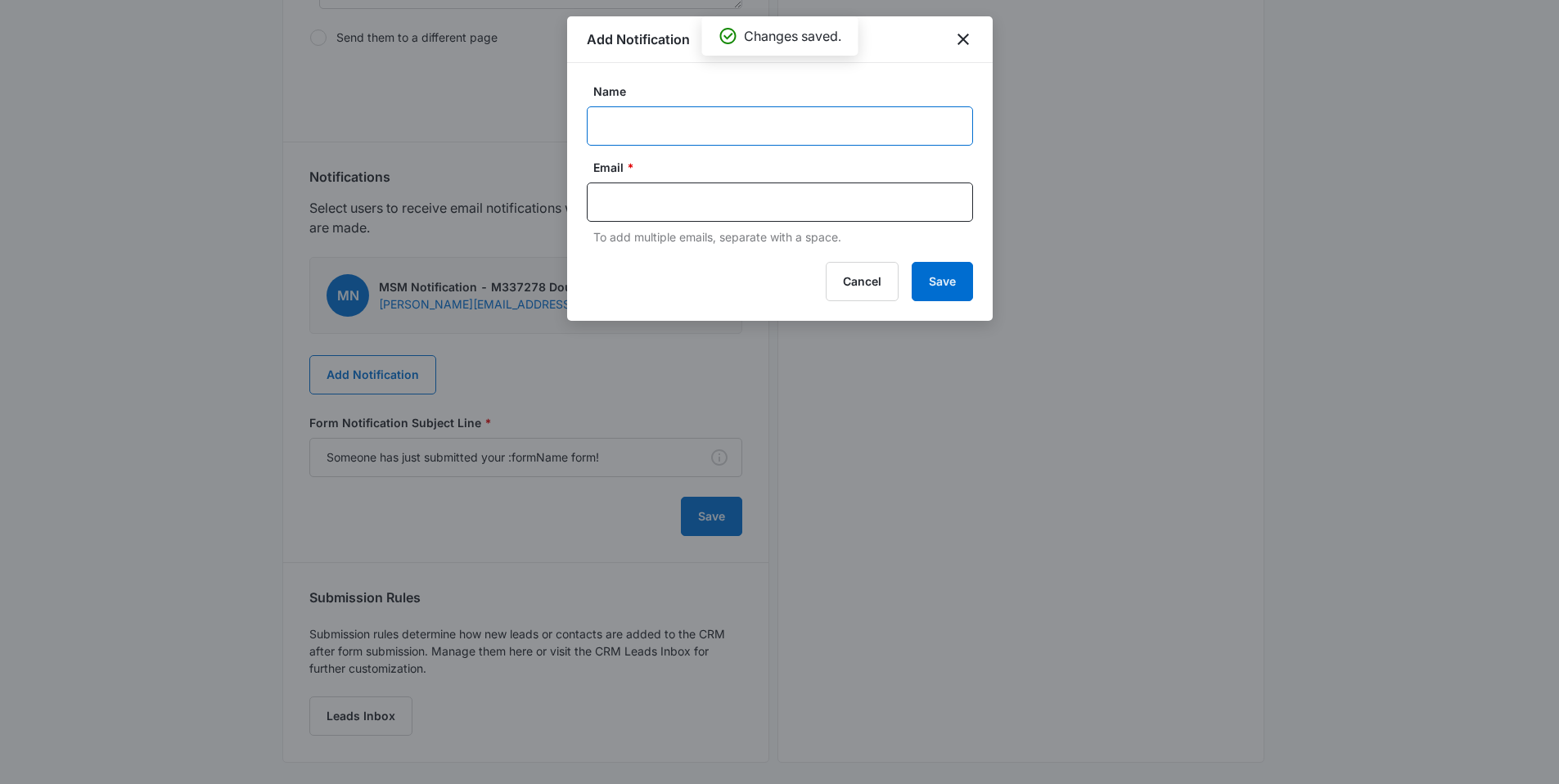
click at [682, 111] on input "Name" at bounding box center [780, 125] width 386 height 39
type input "[PERSON_NAME] - new subscriber Doubtless Golf"
click at [692, 211] on input "text" at bounding box center [781, 201] width 355 height 24
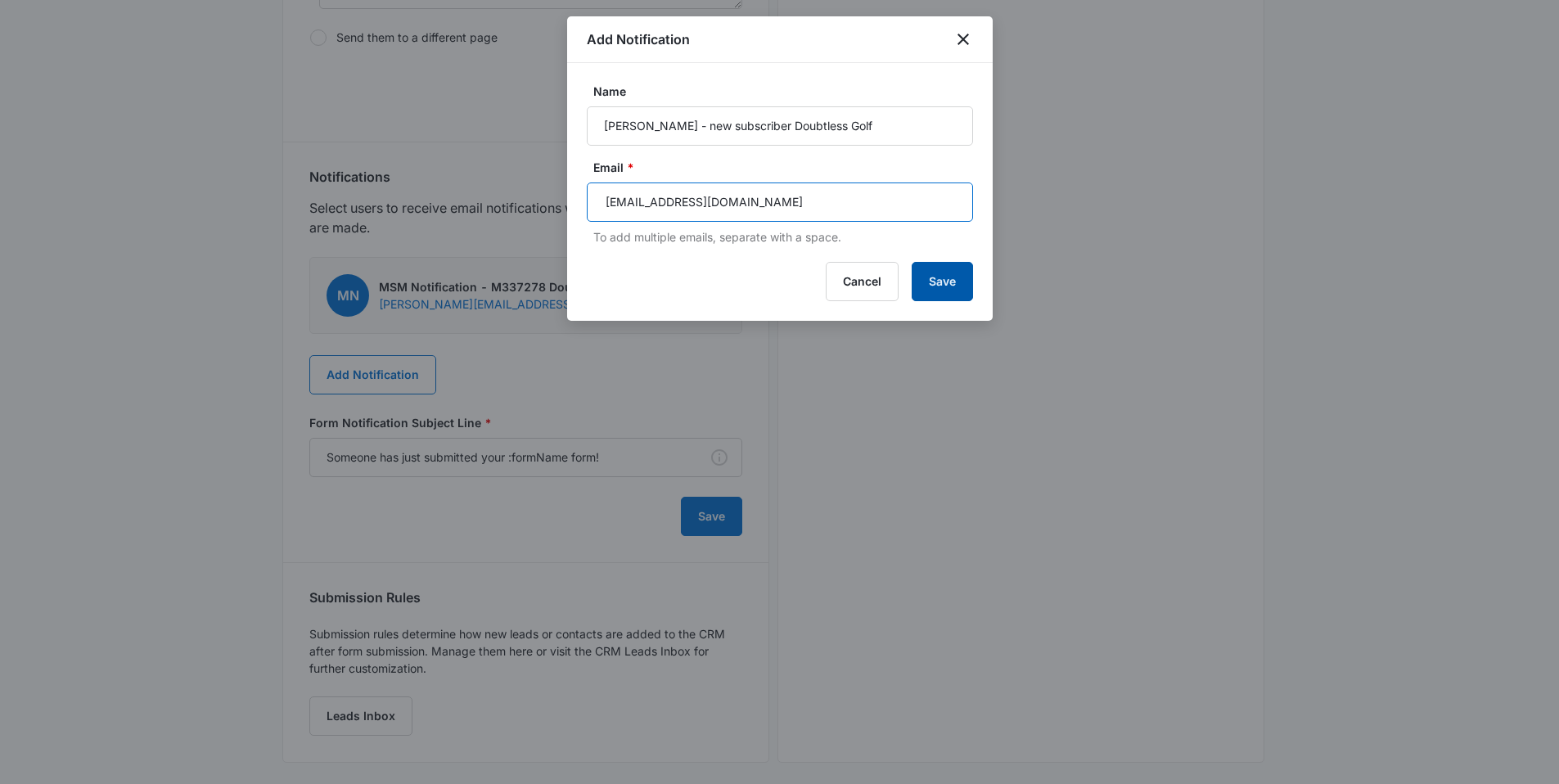
type input "[EMAIL_ADDRESS][DOMAIN_NAME]"
click at [950, 281] on button "Save" at bounding box center [942, 281] width 61 height 39
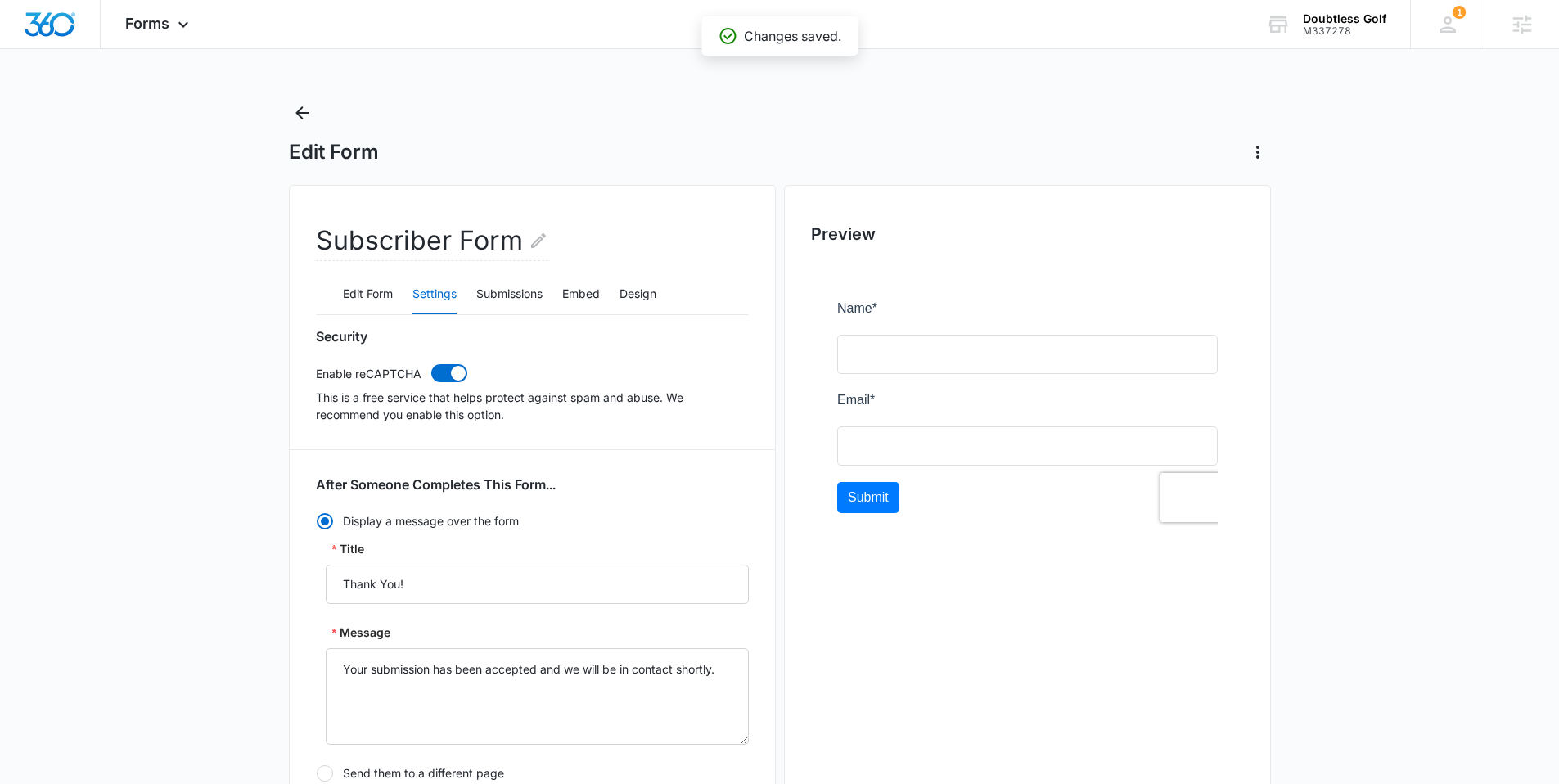
scroll to position [0, 0]
click at [299, 104] on button "Back" at bounding box center [302, 114] width 26 height 26
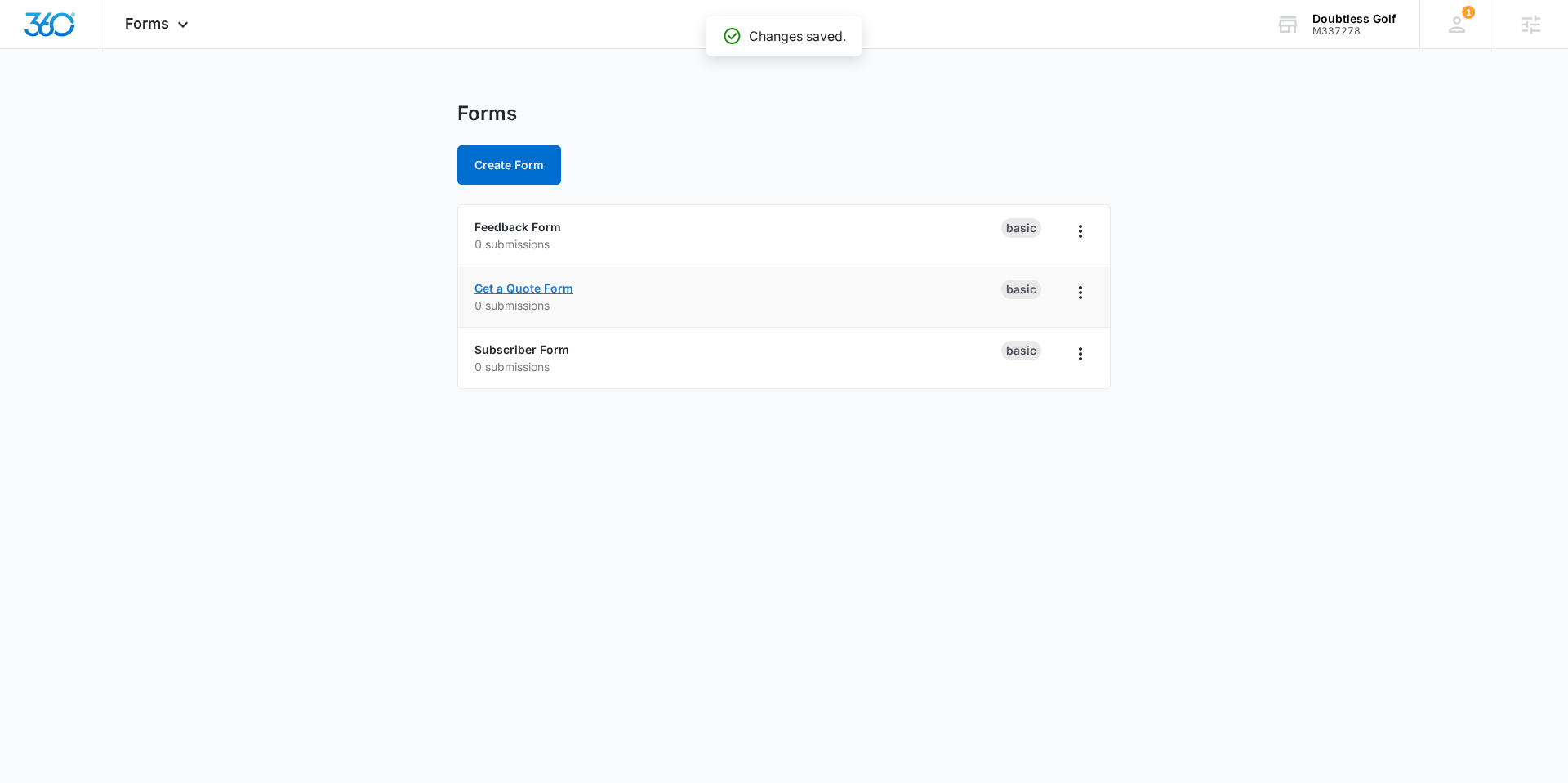
click at [533, 286] on link "Get a Quote Form" at bounding box center [524, 288] width 99 height 14
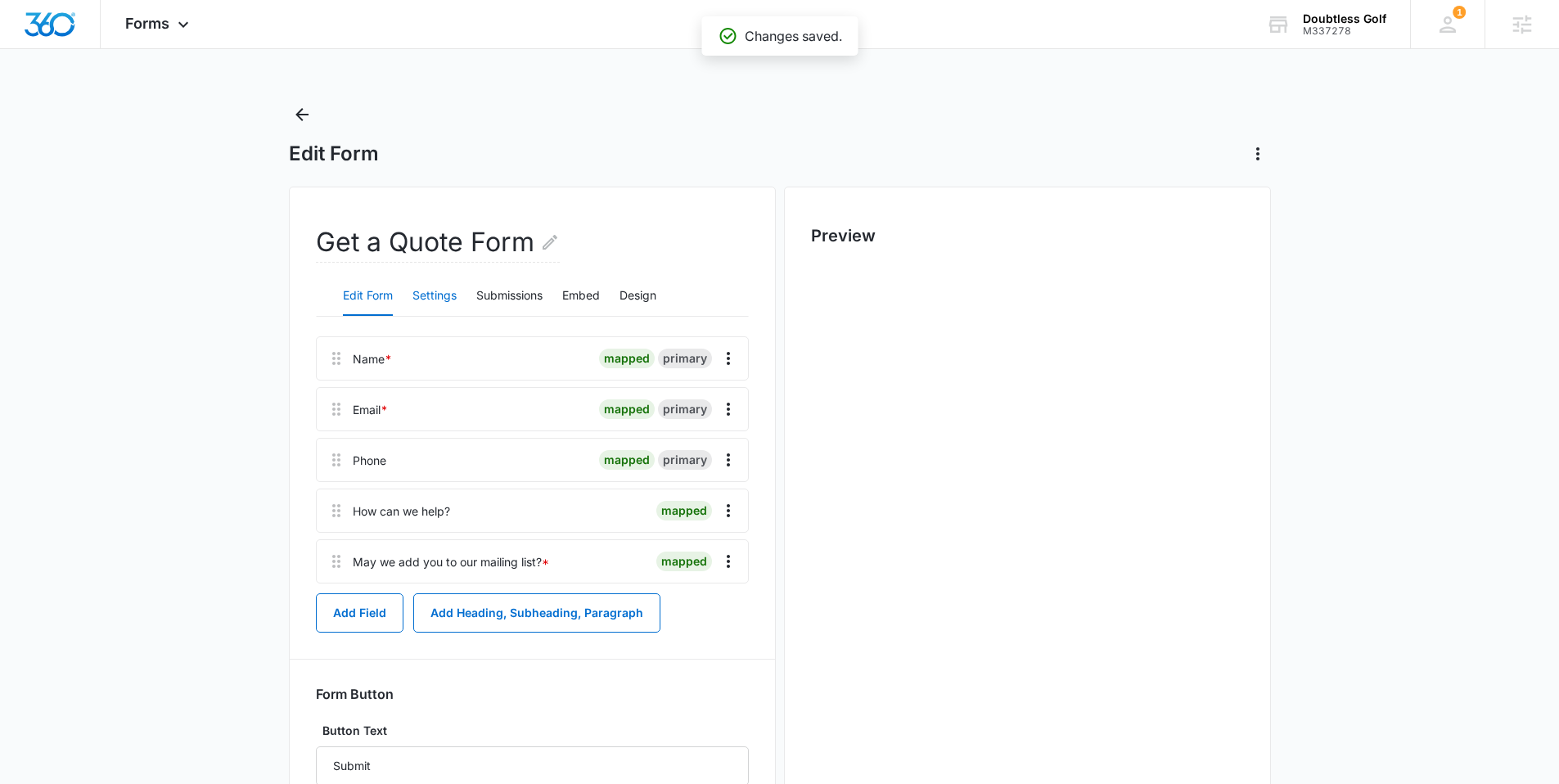
click at [427, 293] on button "Settings" at bounding box center [434, 296] width 44 height 39
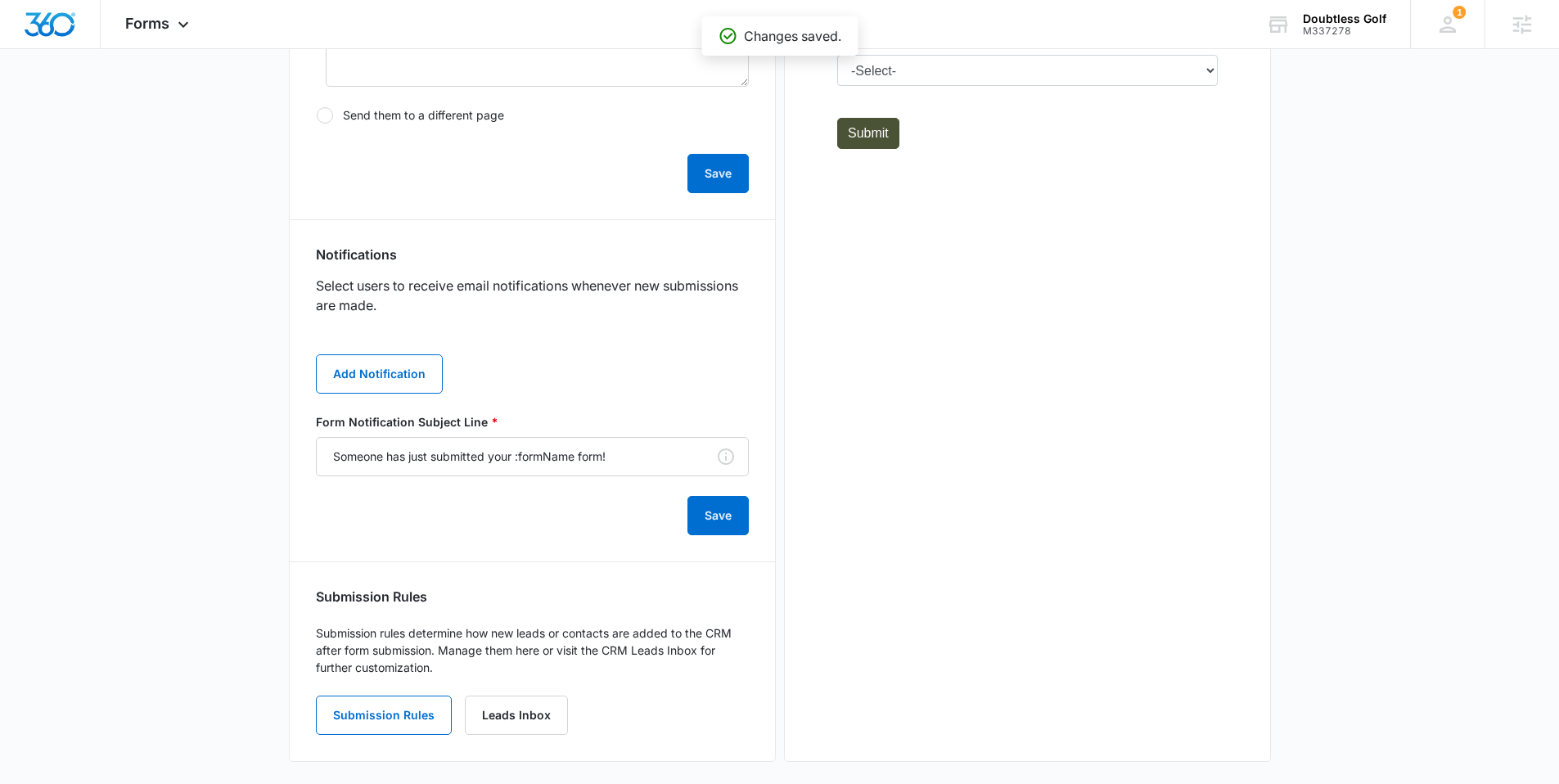
scroll to position [670, 0]
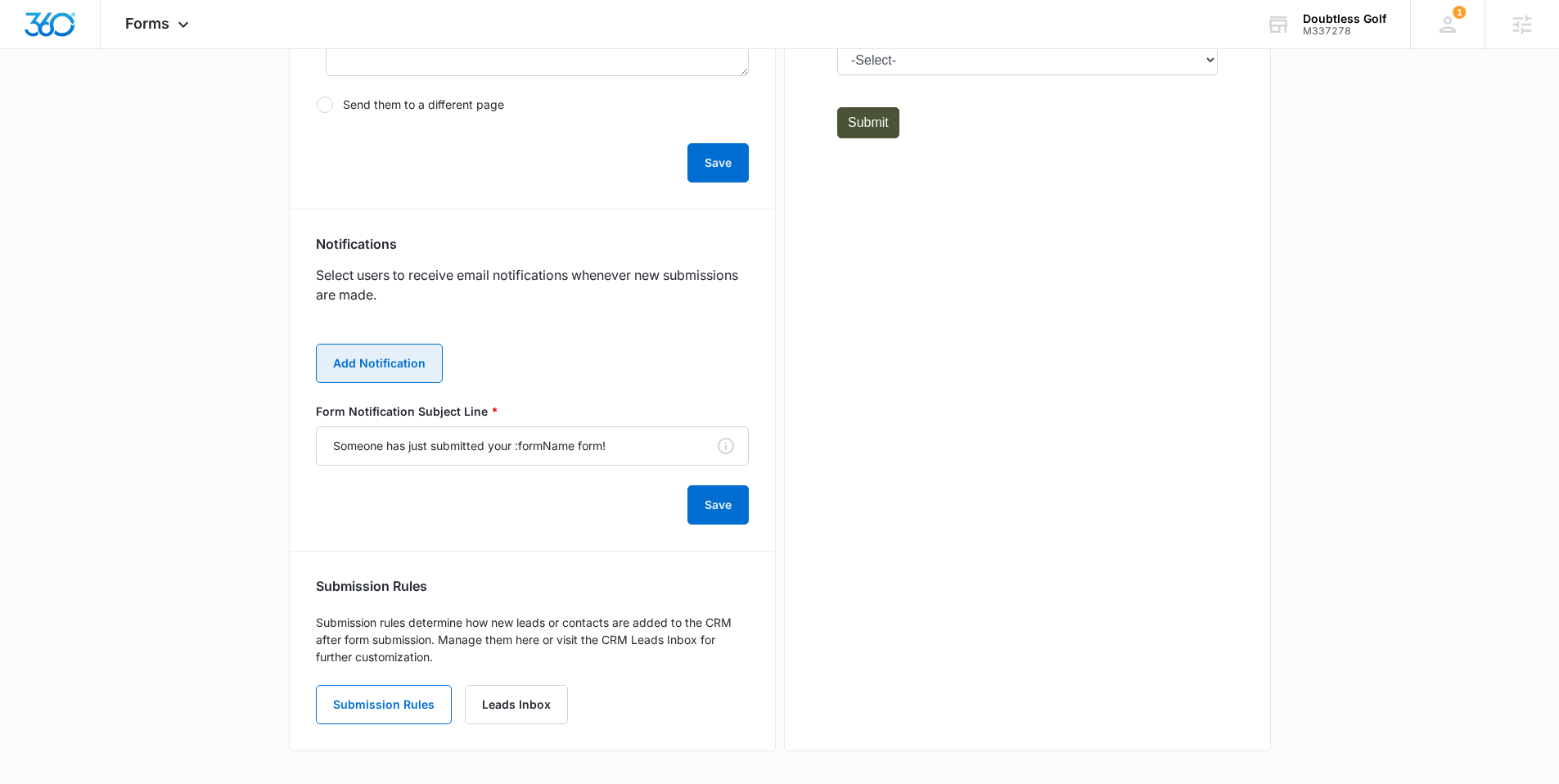
click at [378, 355] on button "Add Notification" at bounding box center [380, 363] width 127 height 39
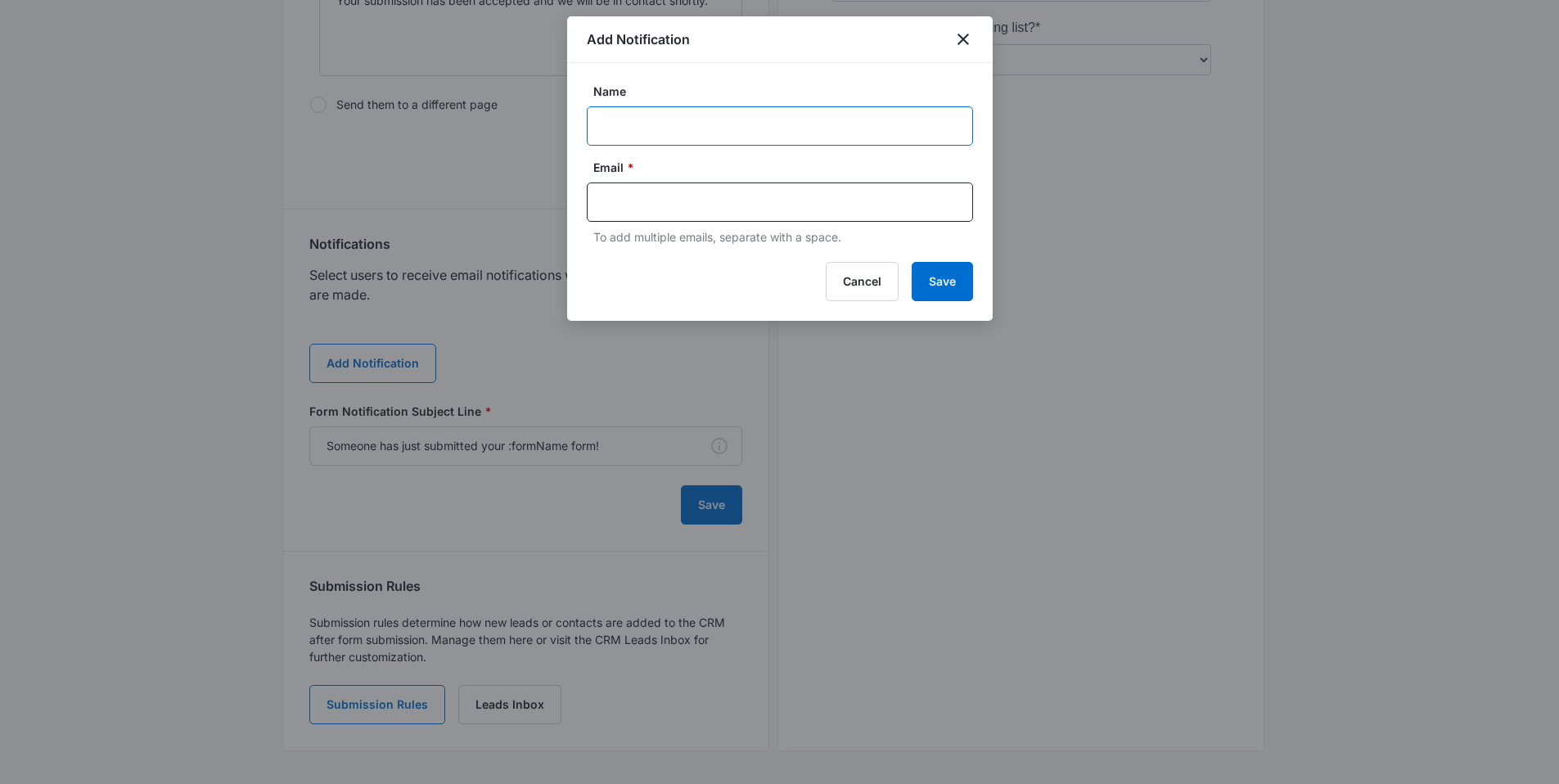
click at [648, 121] on input "Name" at bounding box center [780, 125] width 386 height 39
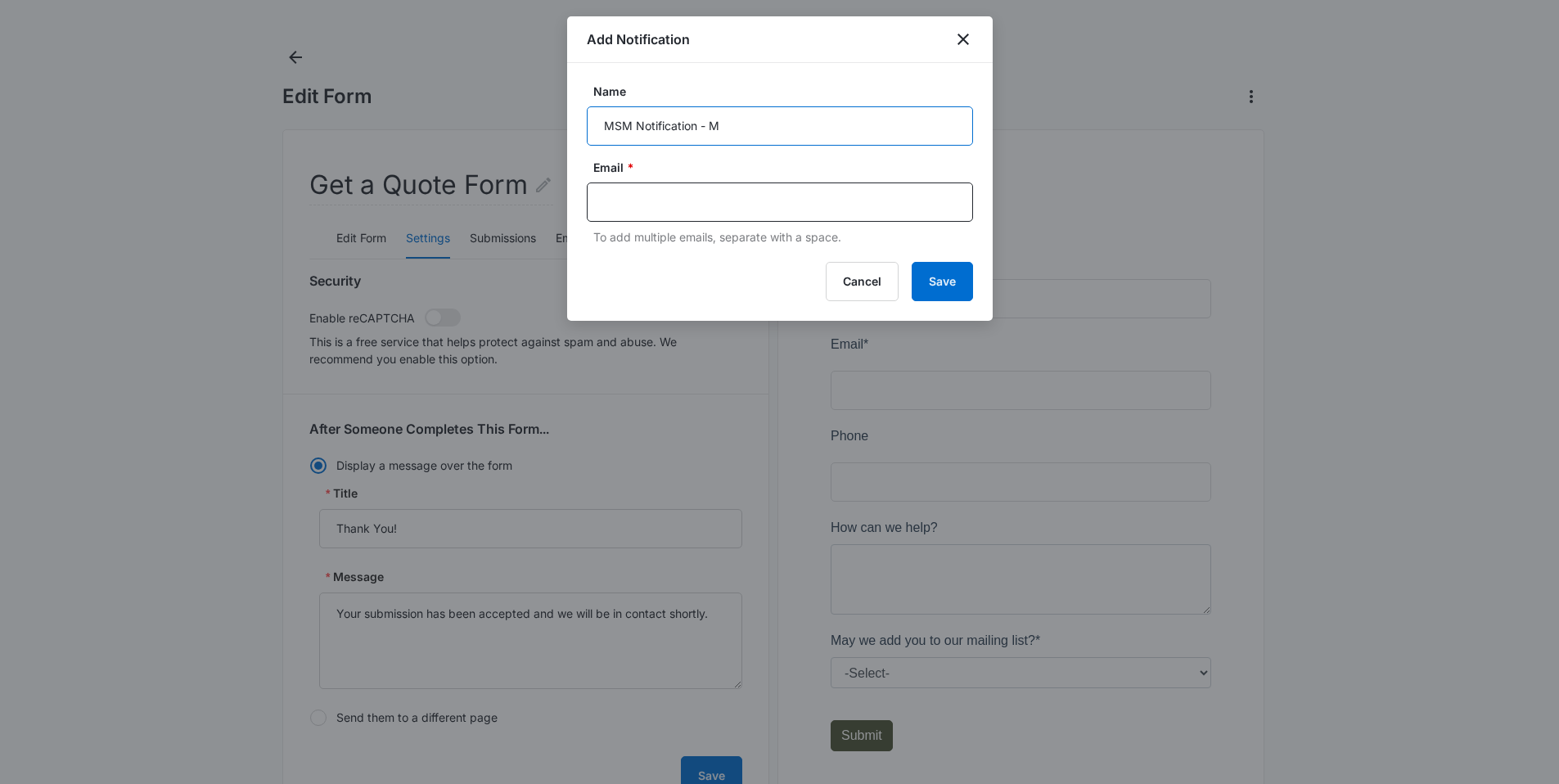
scroll to position [0, 0]
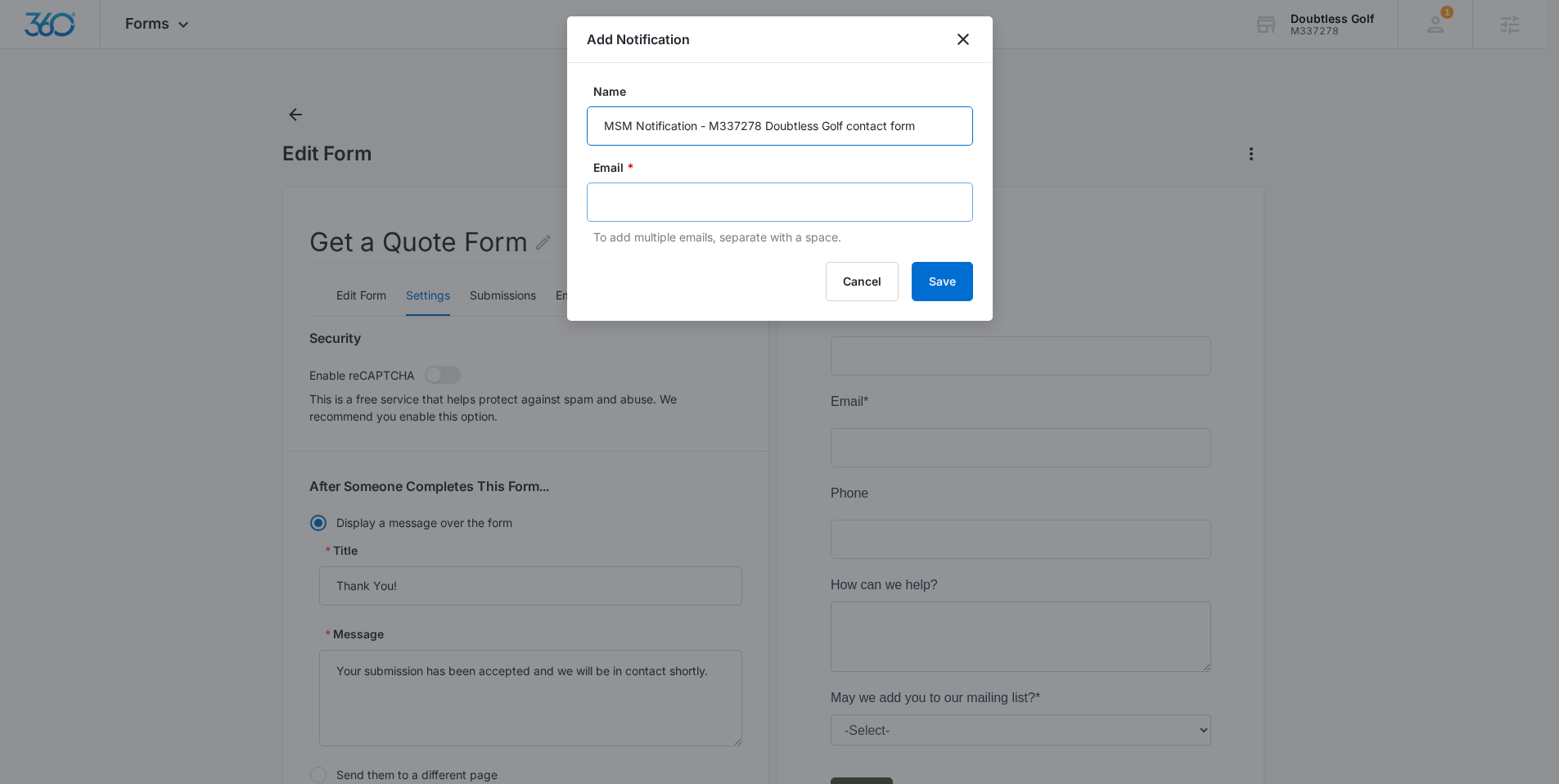
type input "MSM Notification - M337278 Doubtless Golf contact form"
click at [635, 208] on input "text" at bounding box center [781, 201] width 355 height 24
type input "[PERSON_NAME][EMAIL_ADDRESS][PERSON_NAME][DOMAIN_NAME]"
click at [923, 272] on button "Save" at bounding box center [942, 281] width 61 height 39
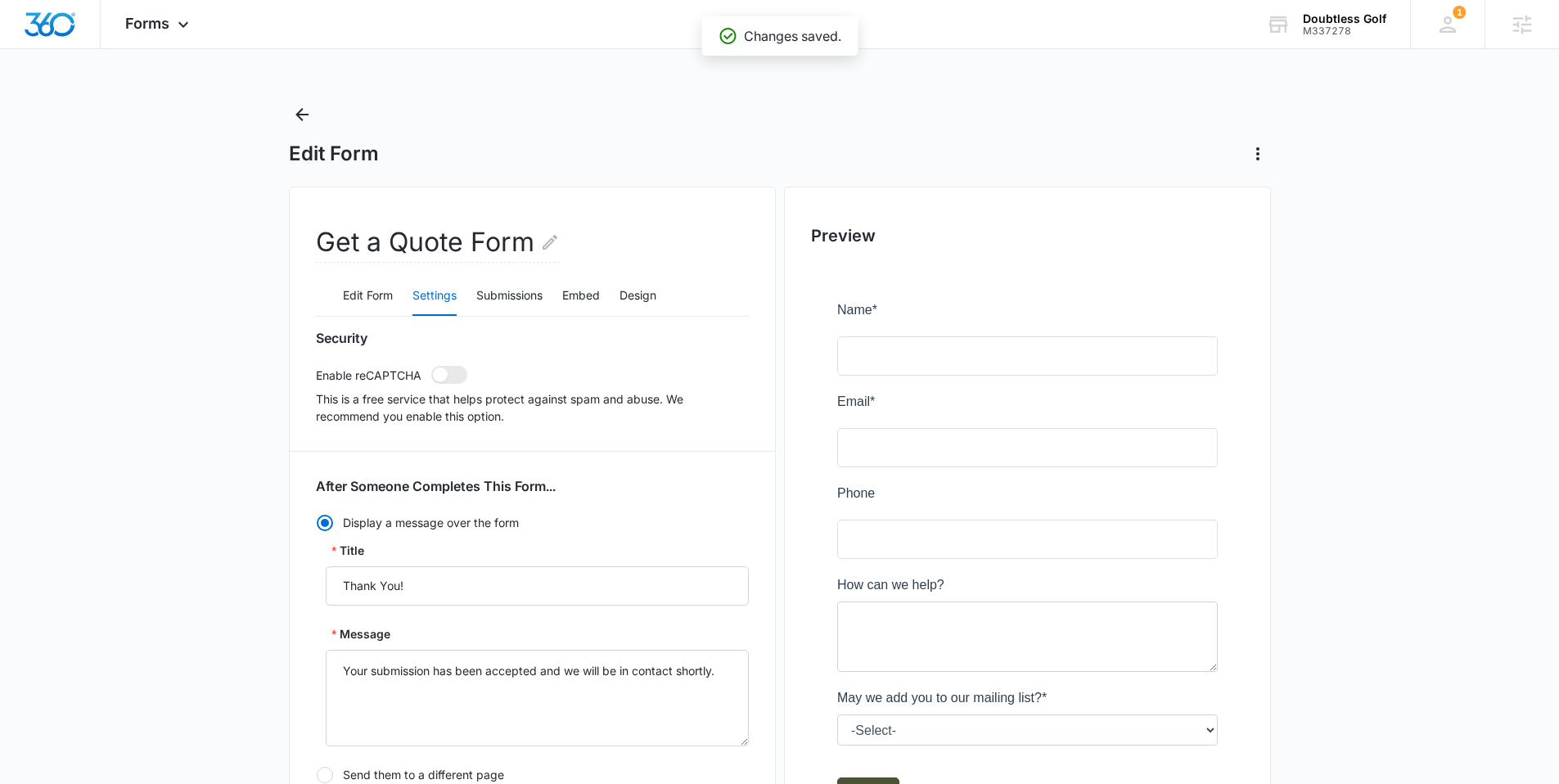
scroll to position [720, 0]
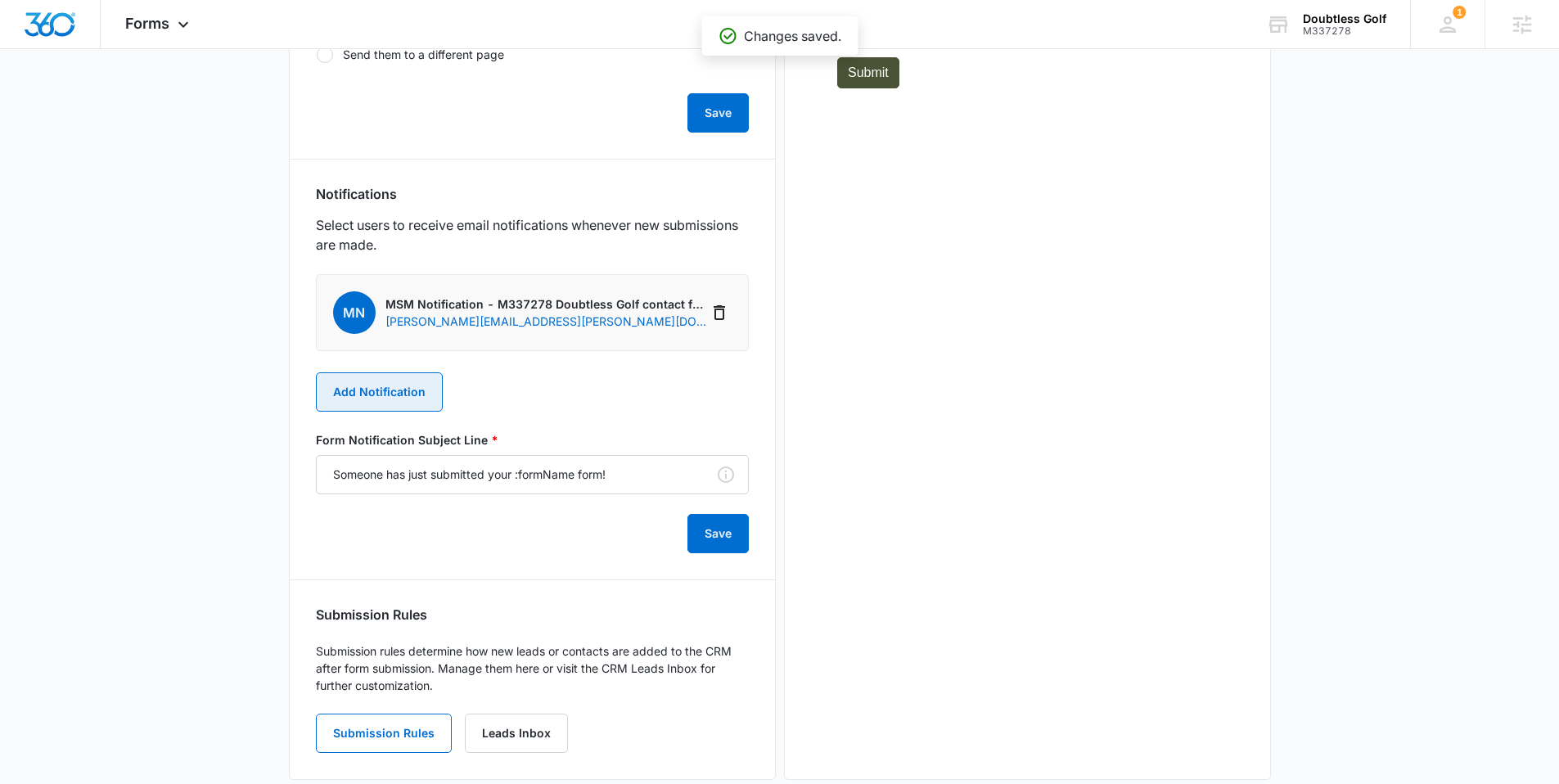
click at [410, 391] on button "Add Notification" at bounding box center [380, 392] width 127 height 39
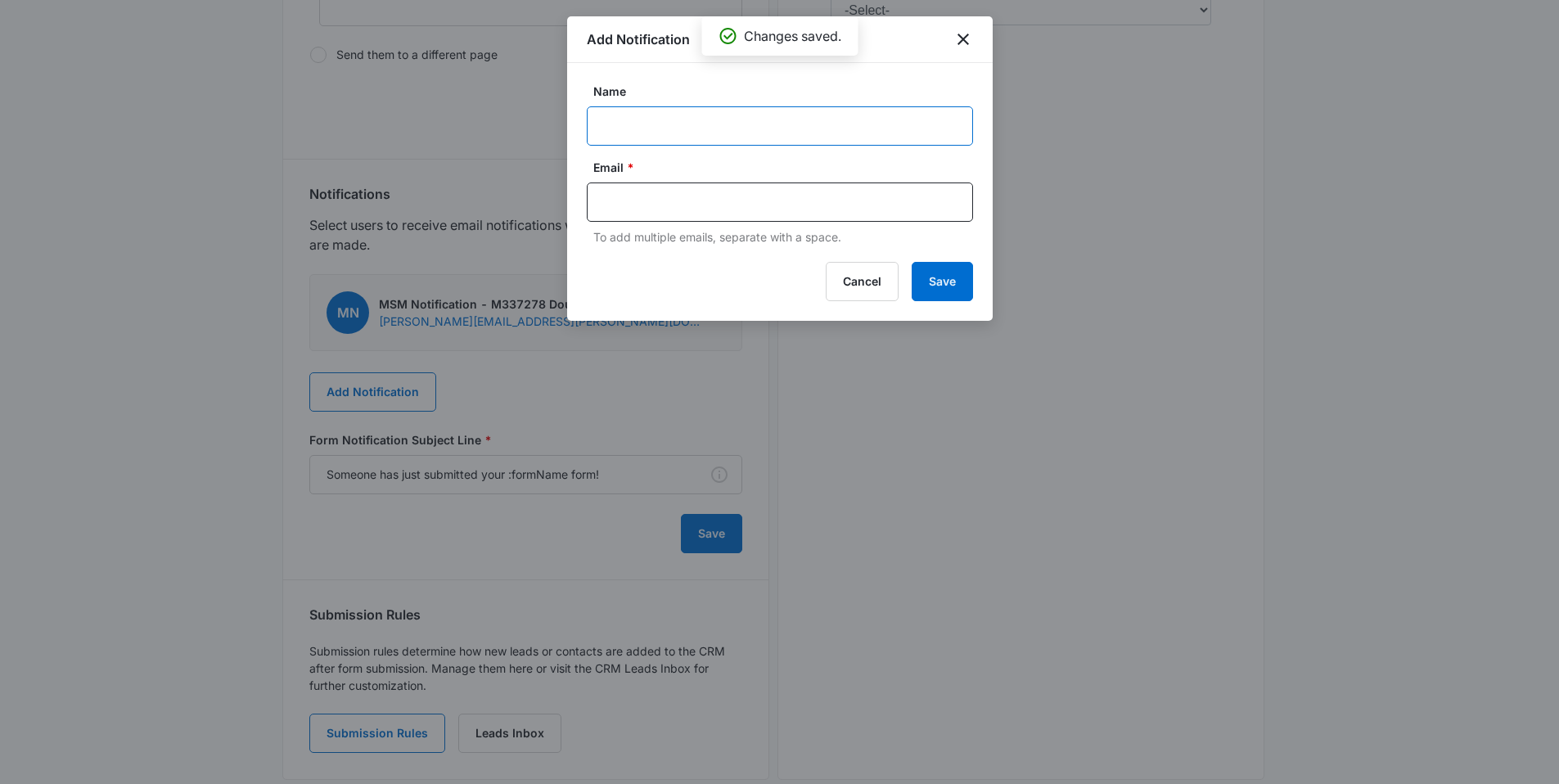
click at [645, 125] on input "Name" at bounding box center [780, 125] width 386 height 39
type input "[PERSON_NAME] - new contact form Doubtless golf"
click at [682, 199] on input "text" at bounding box center [781, 201] width 355 height 24
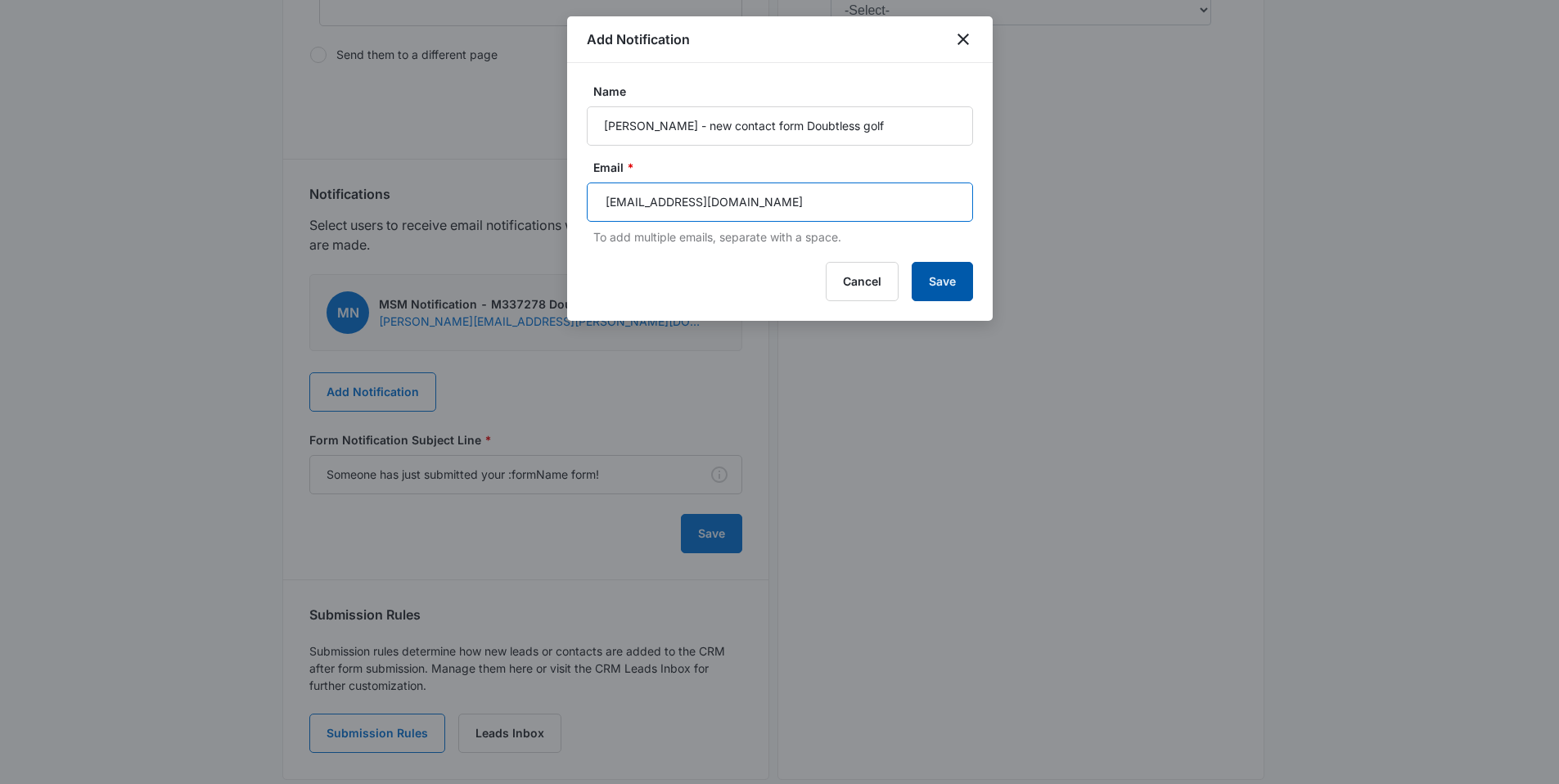
type input "[EMAIL_ADDRESS][DOMAIN_NAME]"
click at [918, 279] on button "Save" at bounding box center [942, 281] width 61 height 39
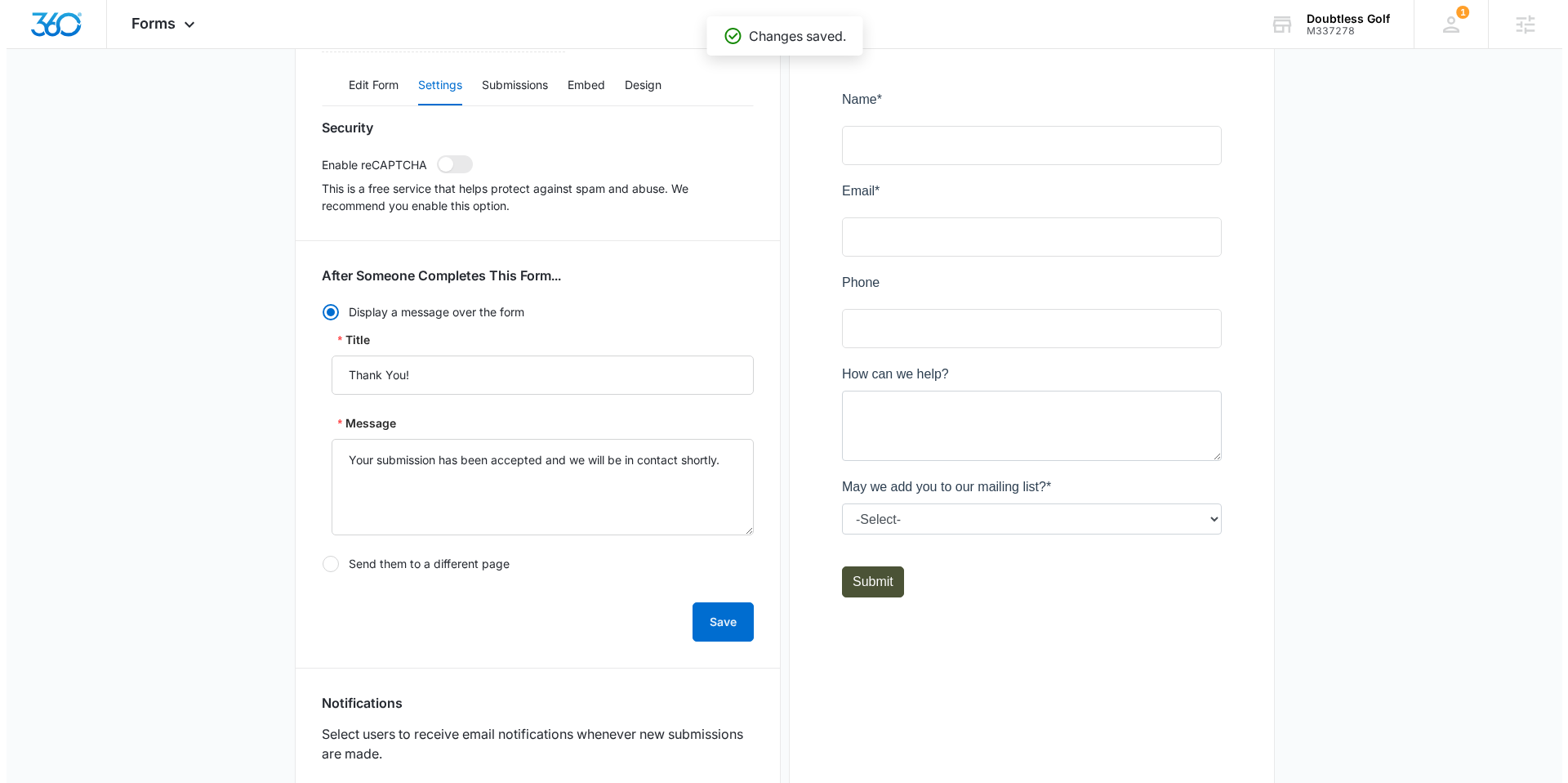
scroll to position [0, 0]
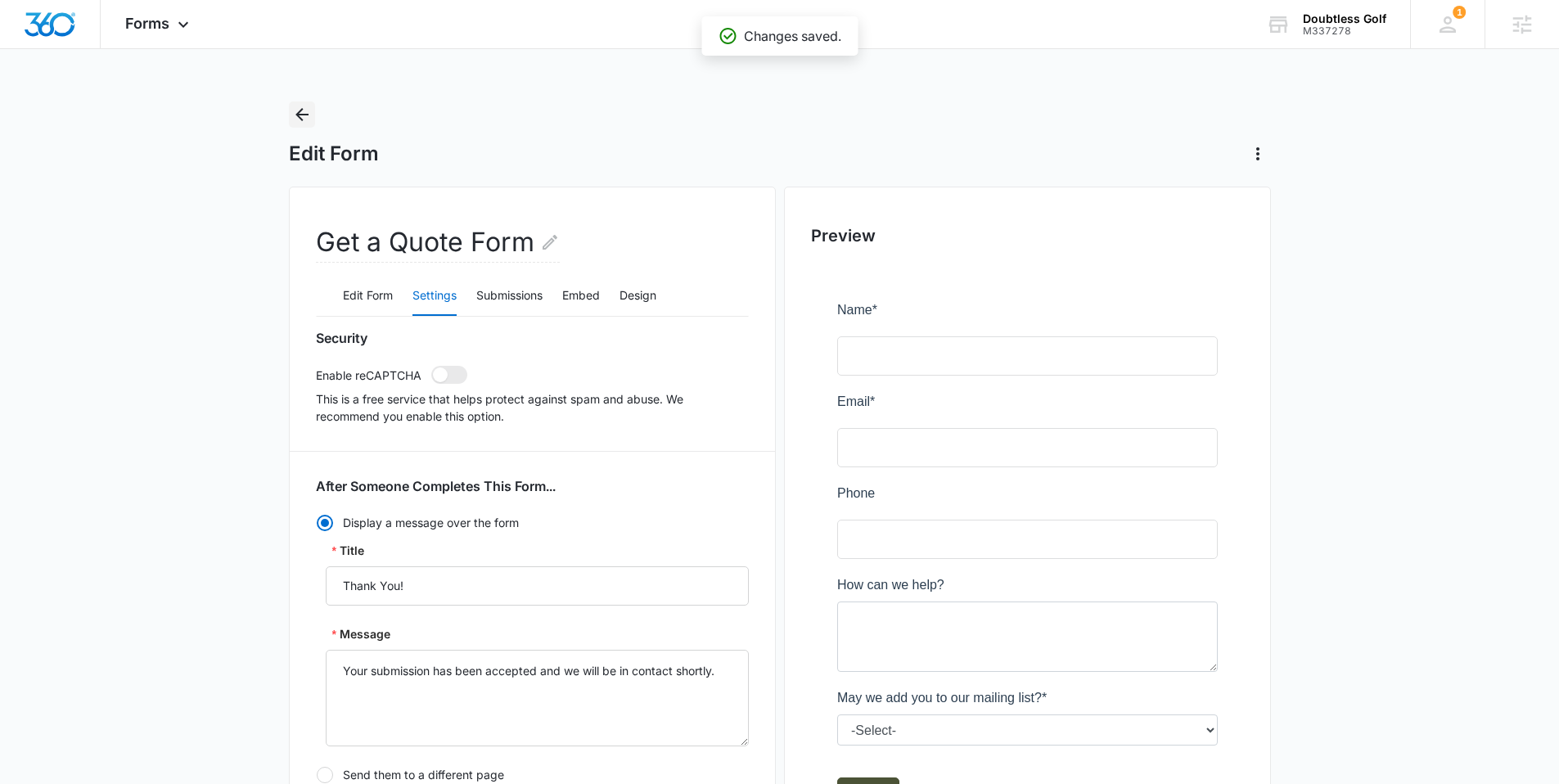
click at [302, 121] on icon "Back" at bounding box center [302, 115] width 19 height 19
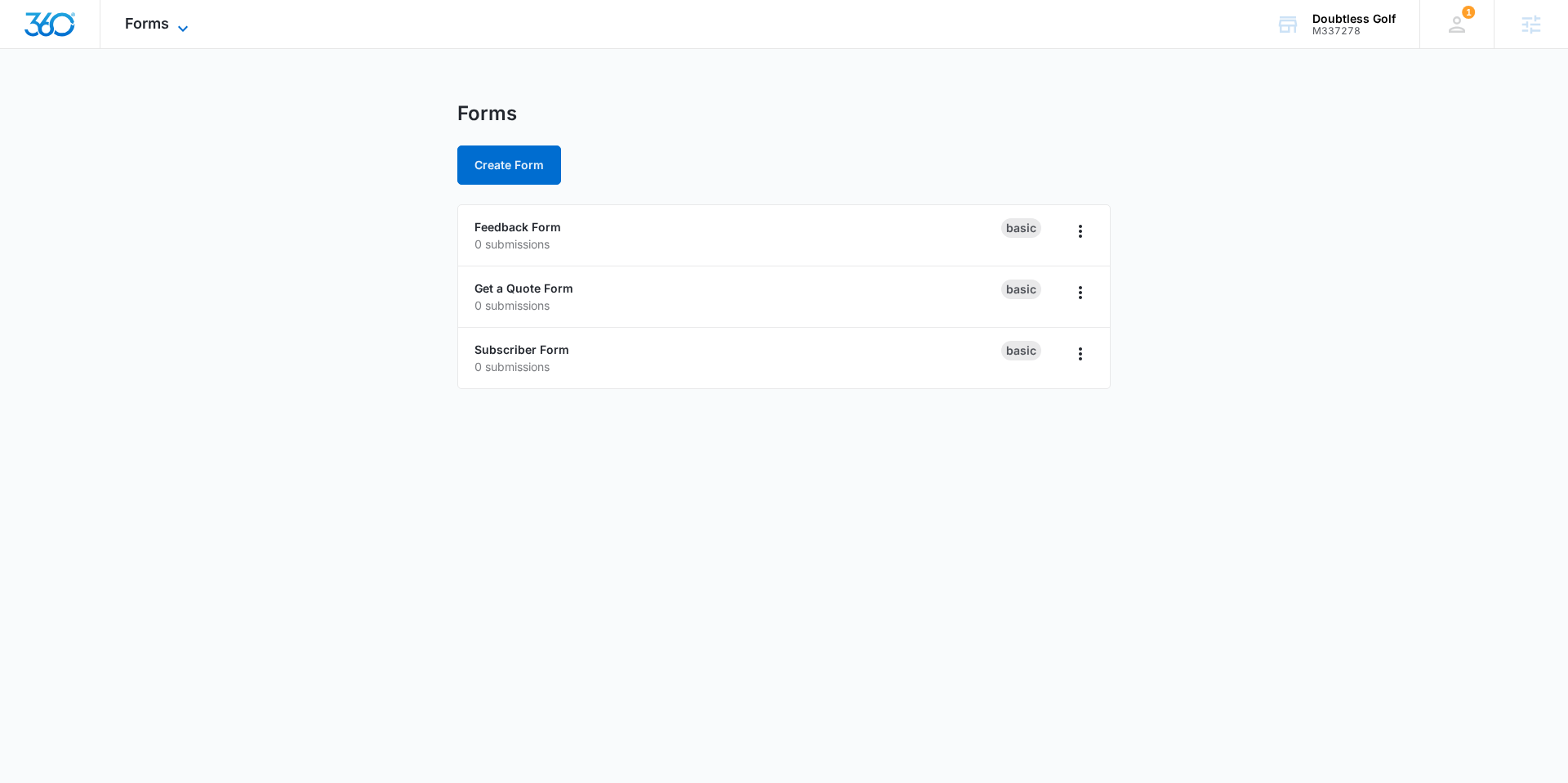
click at [162, 19] on span "Forms" at bounding box center [147, 23] width 44 height 17
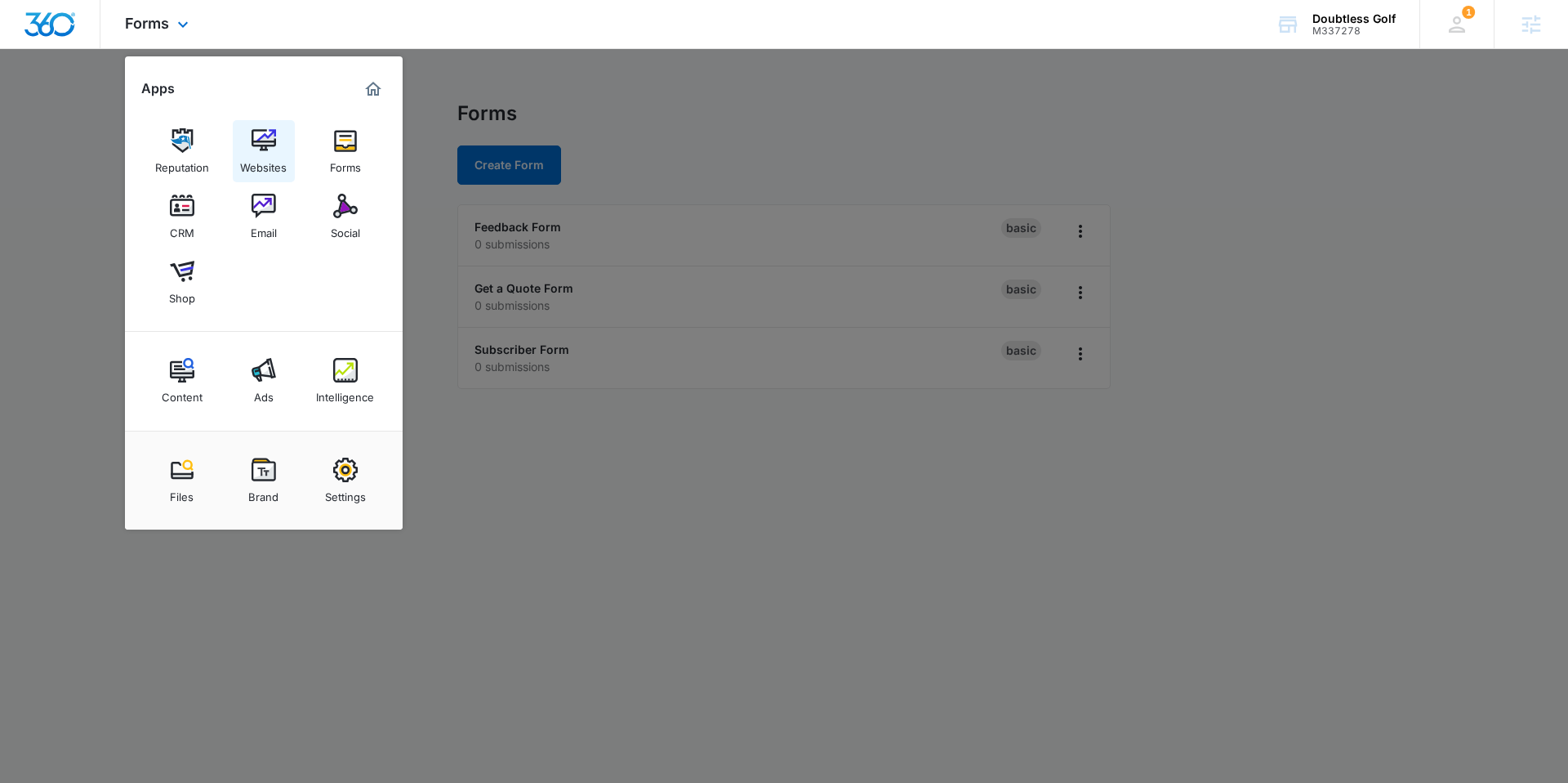
click at [263, 145] on img at bounding box center [263, 140] width 24 height 24
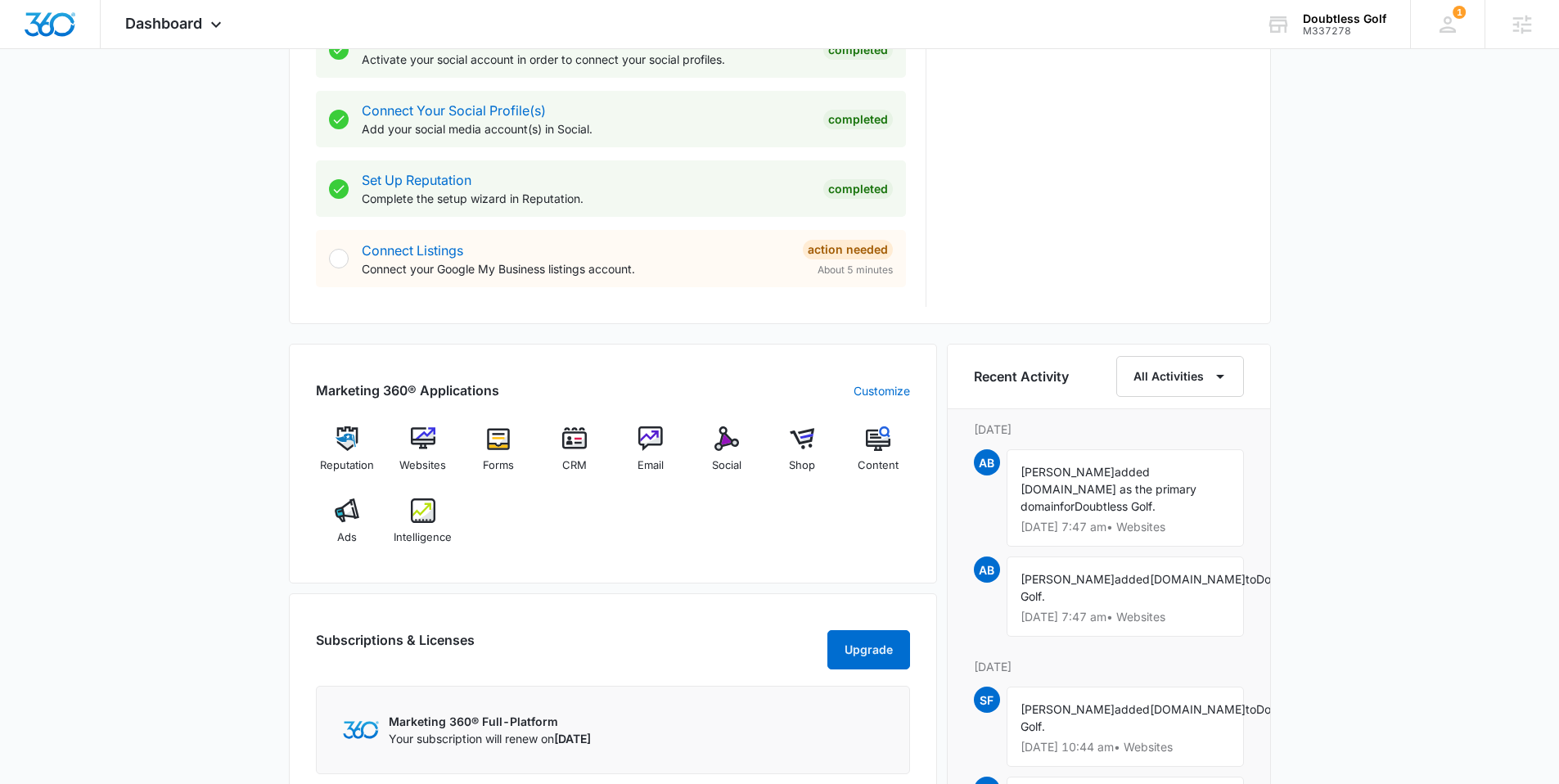
scroll to position [728, 0]
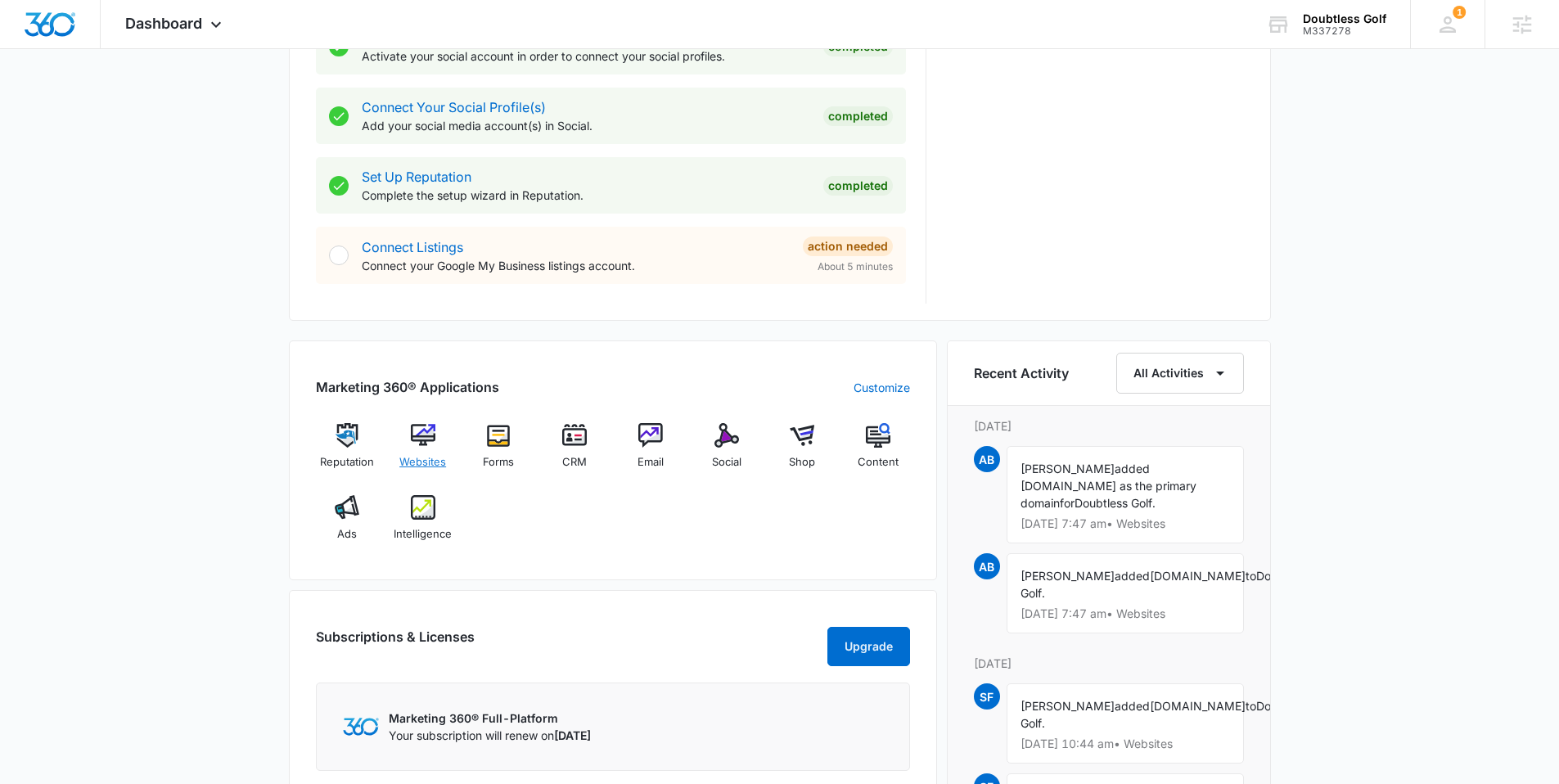
click at [404, 433] on div "Websites" at bounding box center [422, 452] width 63 height 59
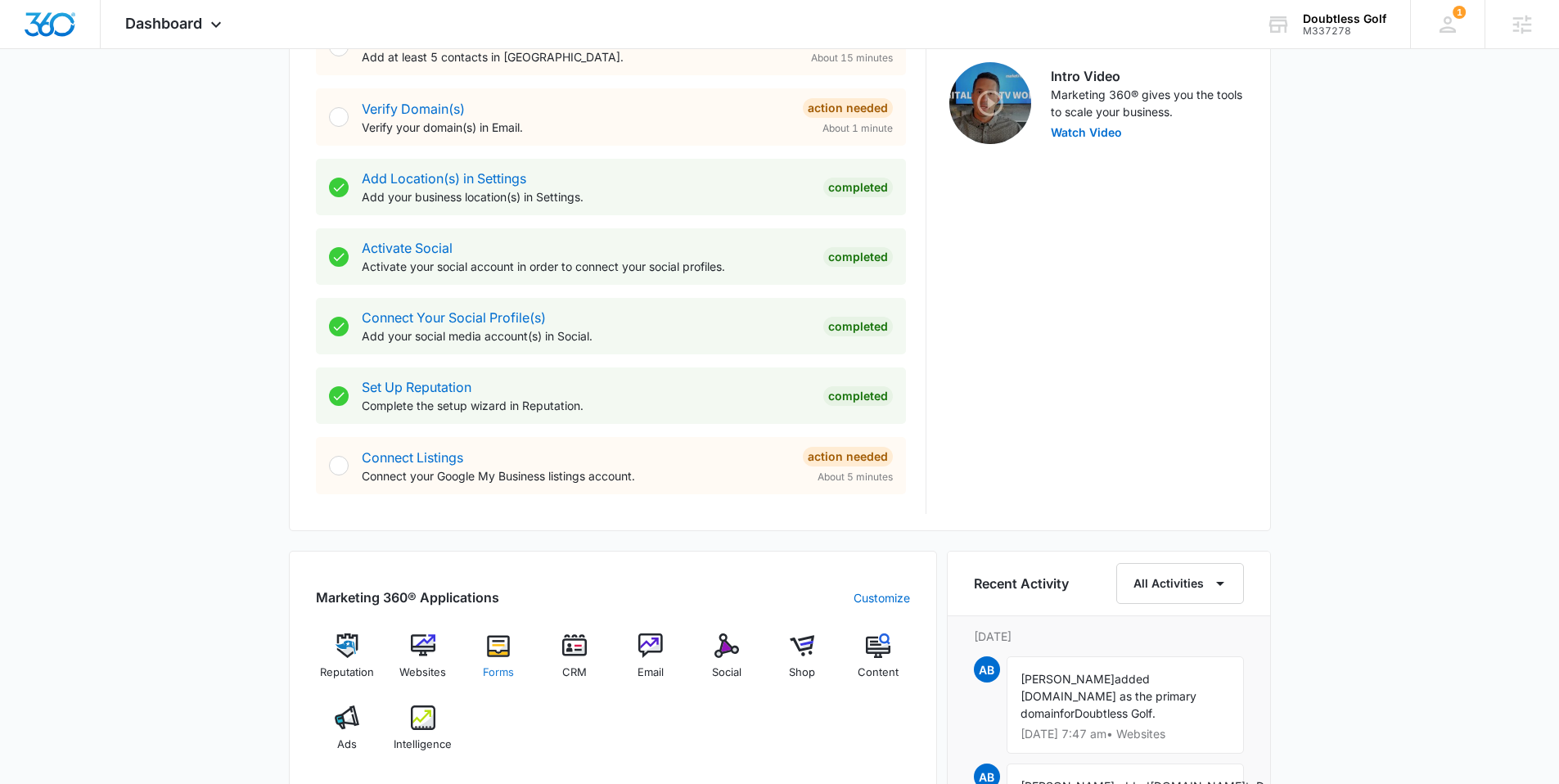
scroll to position [517, 0]
click at [431, 646] on img at bounding box center [422, 644] width 24 height 24
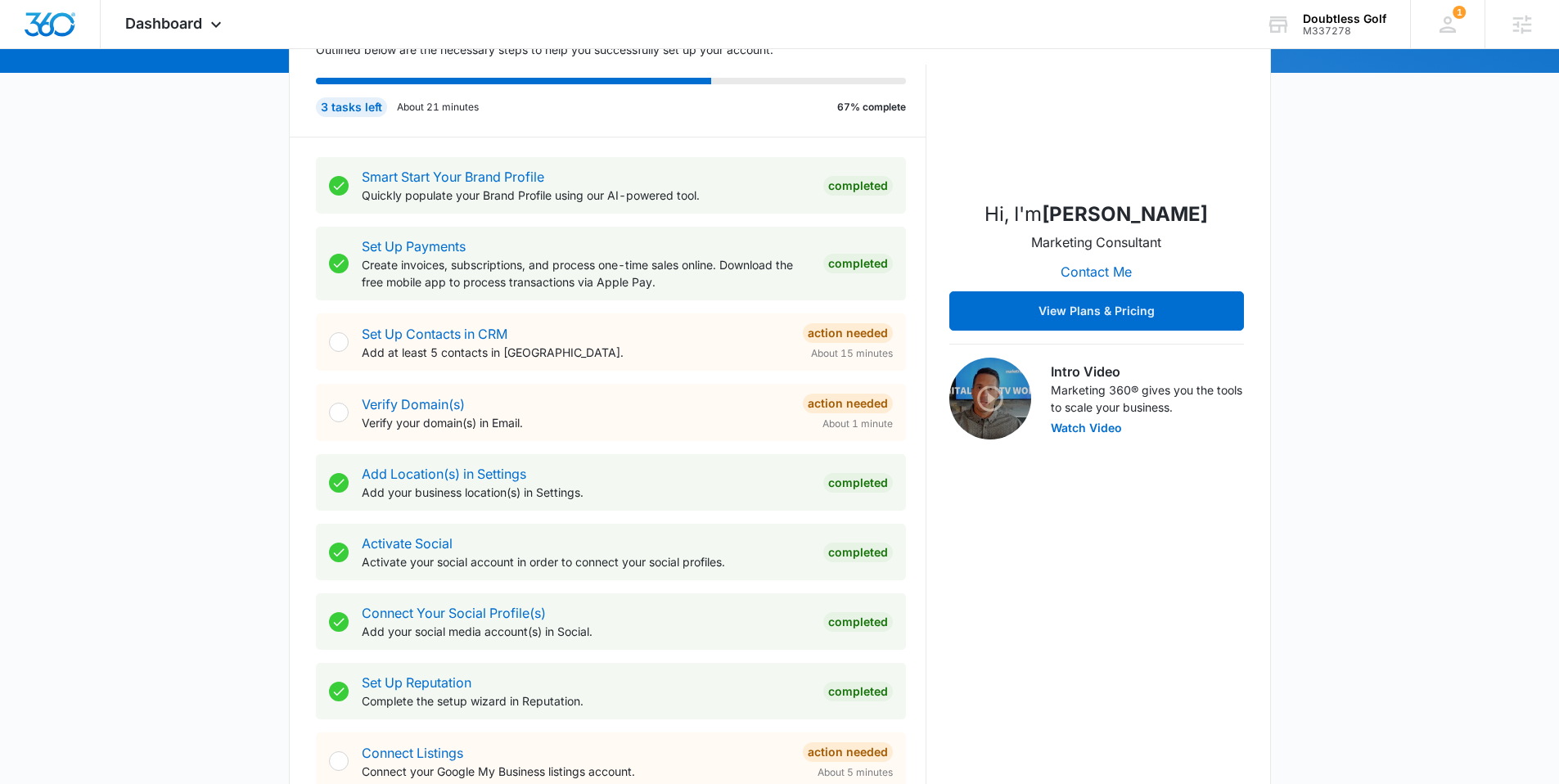
scroll to position [223, 0]
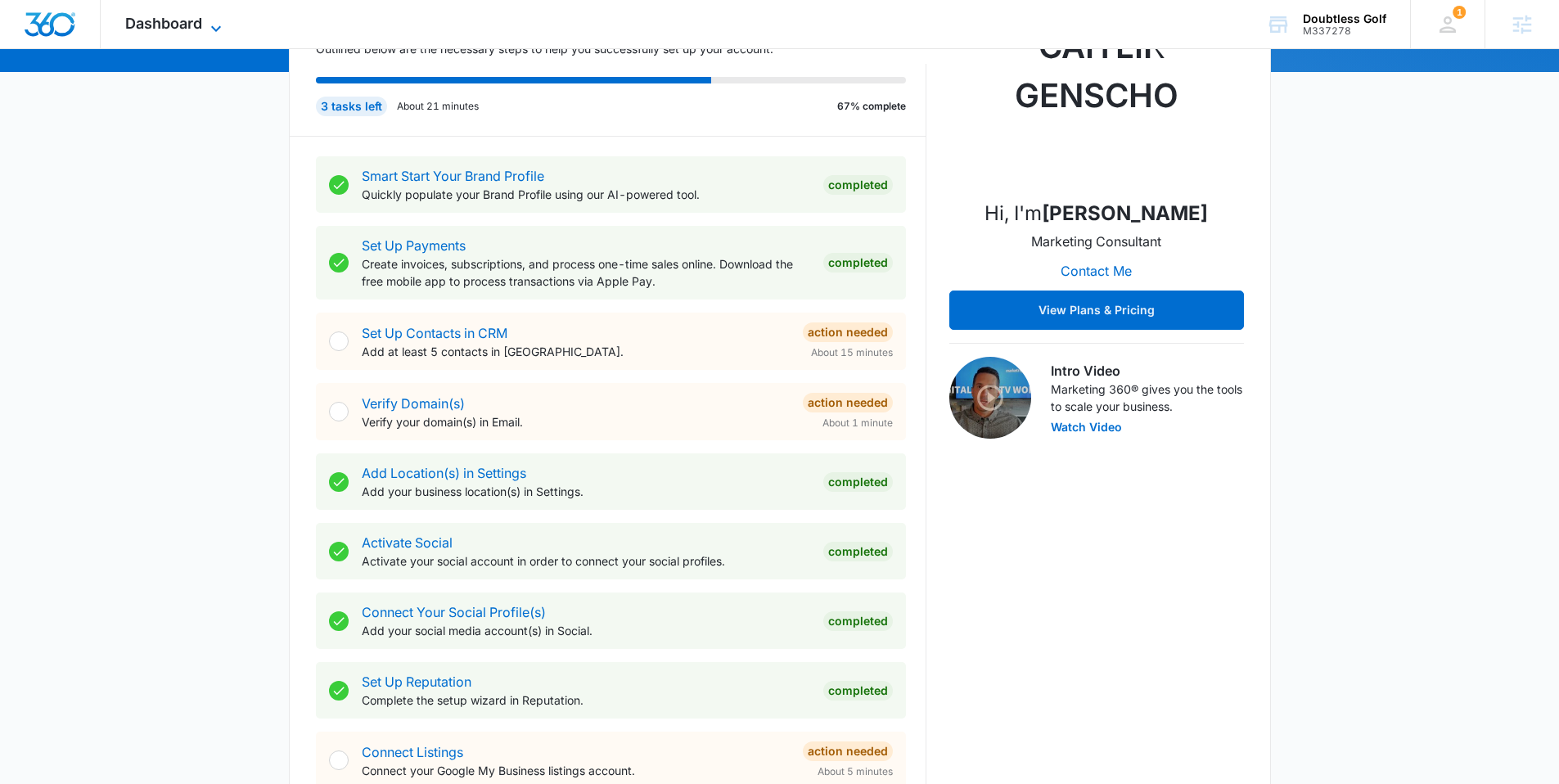
click at [214, 29] on icon at bounding box center [216, 28] width 19 height 19
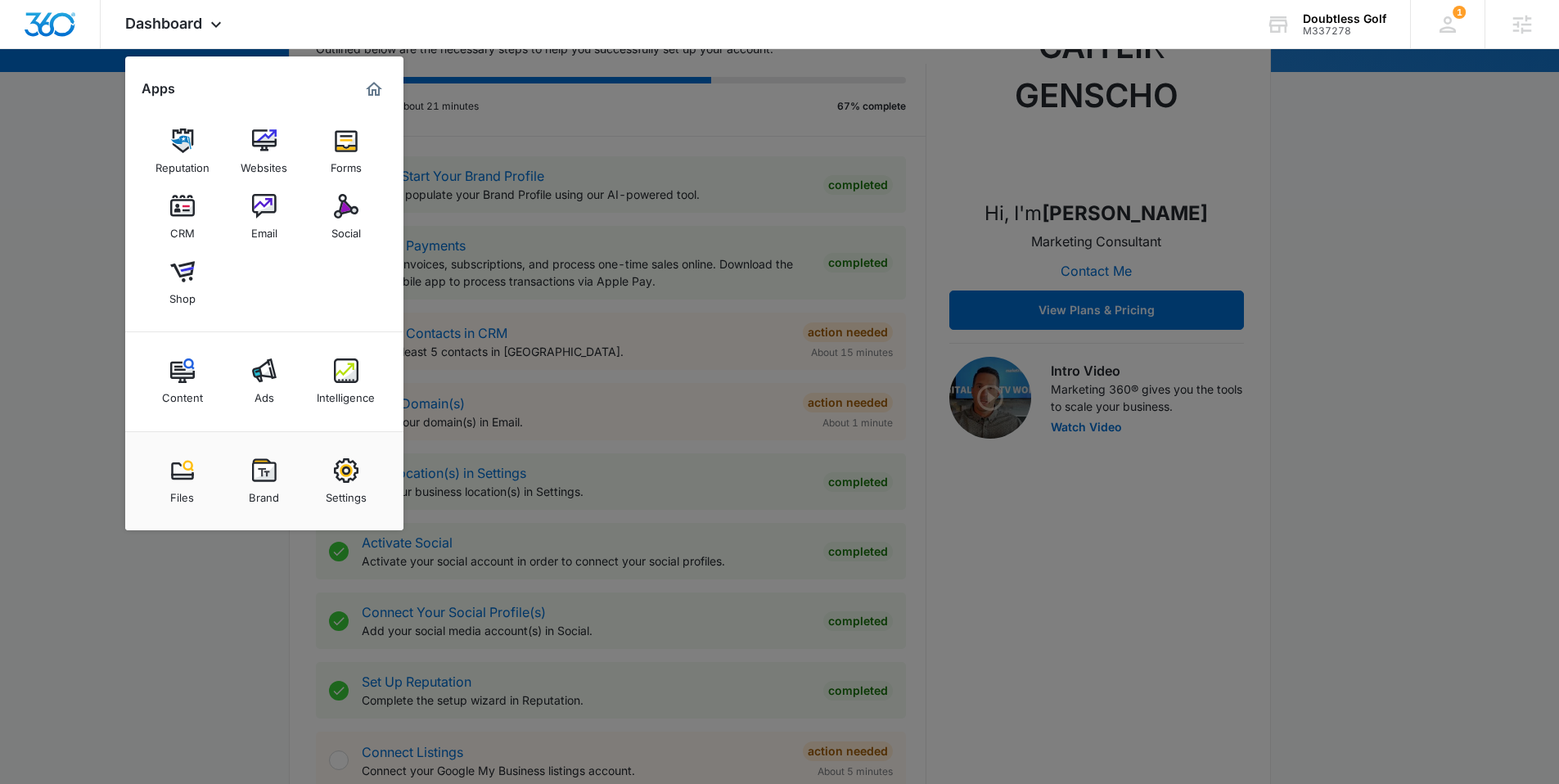
click at [638, 352] on div at bounding box center [780, 392] width 1559 height 784
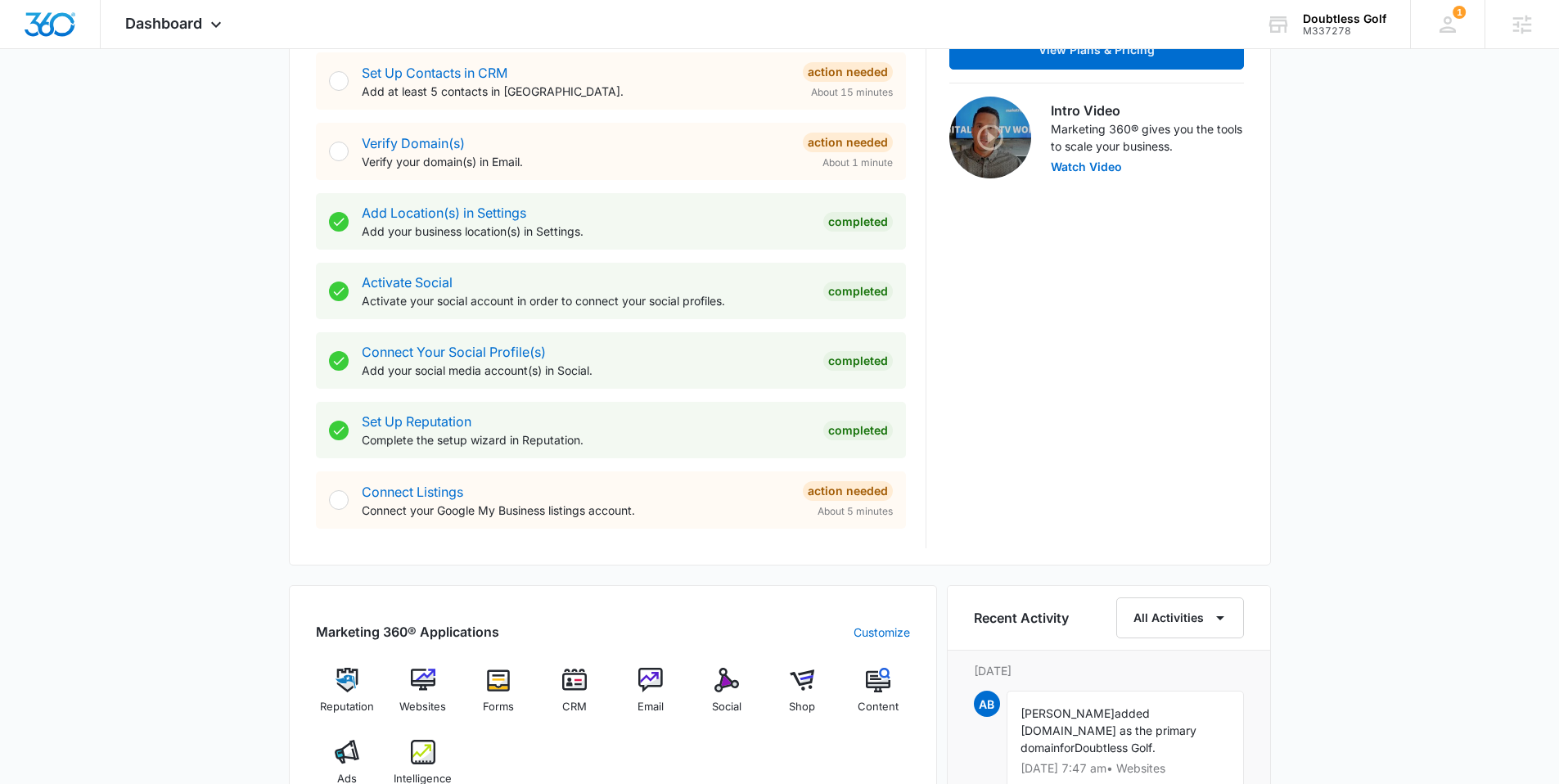
scroll to position [485, 0]
click at [430, 668] on img at bounding box center [422, 677] width 24 height 24
